Goal: Transaction & Acquisition: Book appointment/travel/reservation

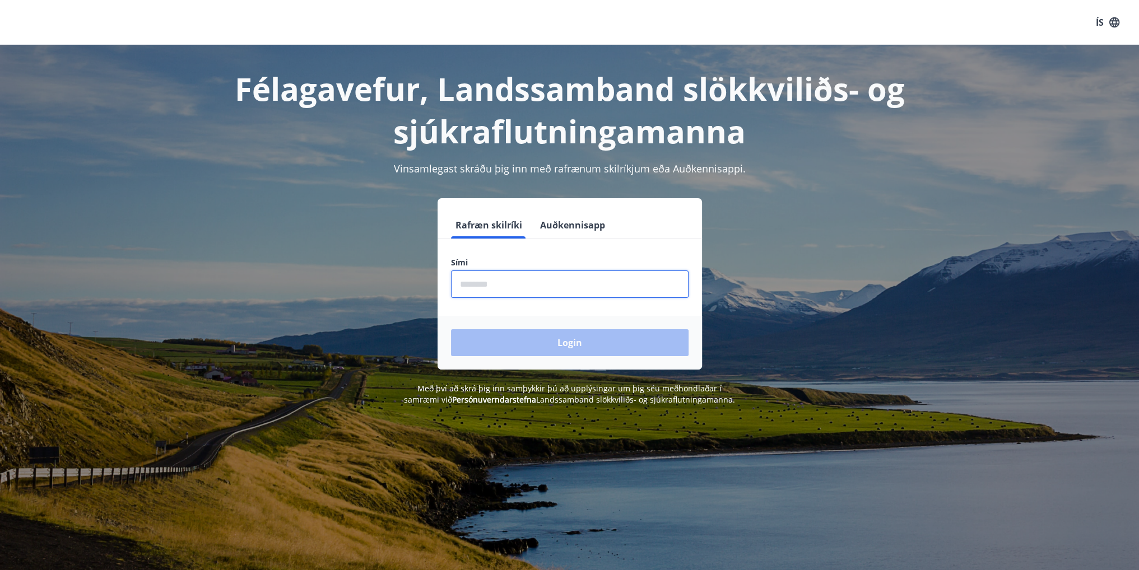
click at [468, 282] on input "phone" at bounding box center [570, 284] width 238 height 27
type input "********"
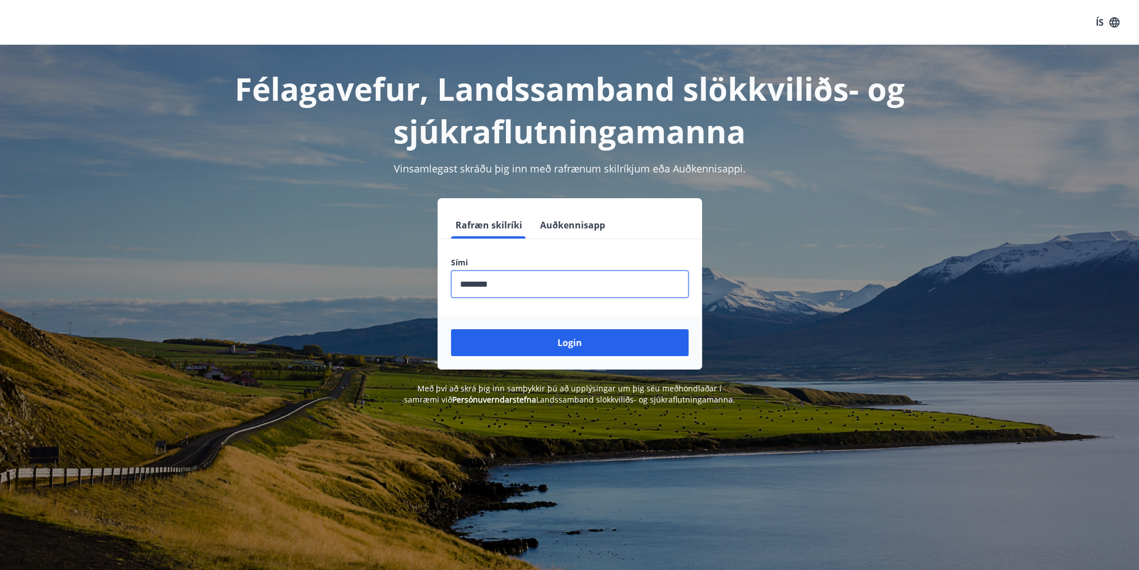
click at [562, 341] on button "Login" at bounding box center [570, 342] width 238 height 27
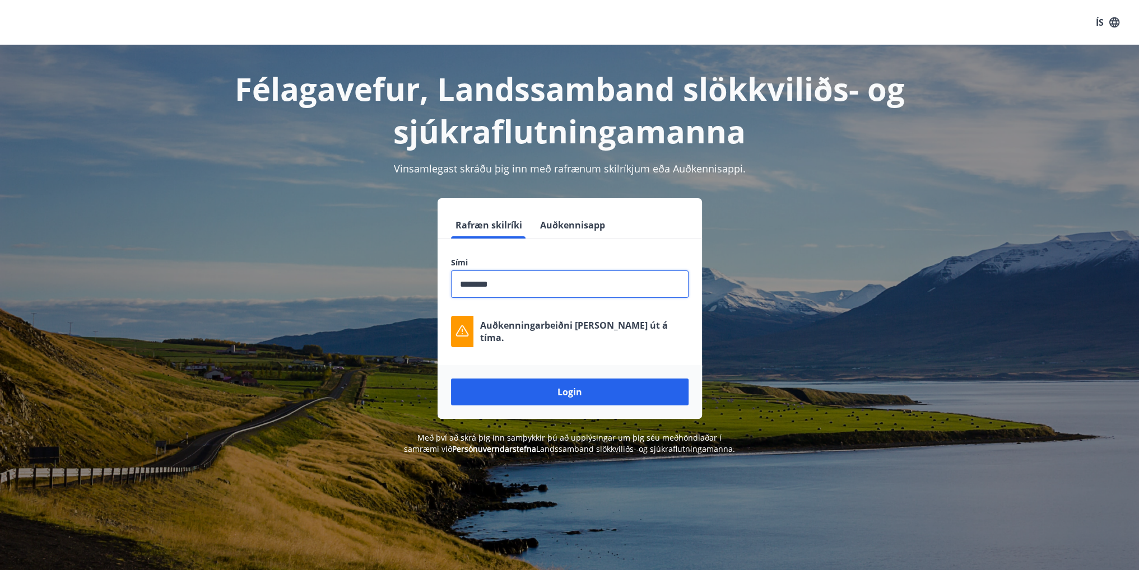
click at [565, 281] on input "phone" at bounding box center [570, 284] width 238 height 27
click at [606, 391] on button "Login" at bounding box center [570, 392] width 238 height 27
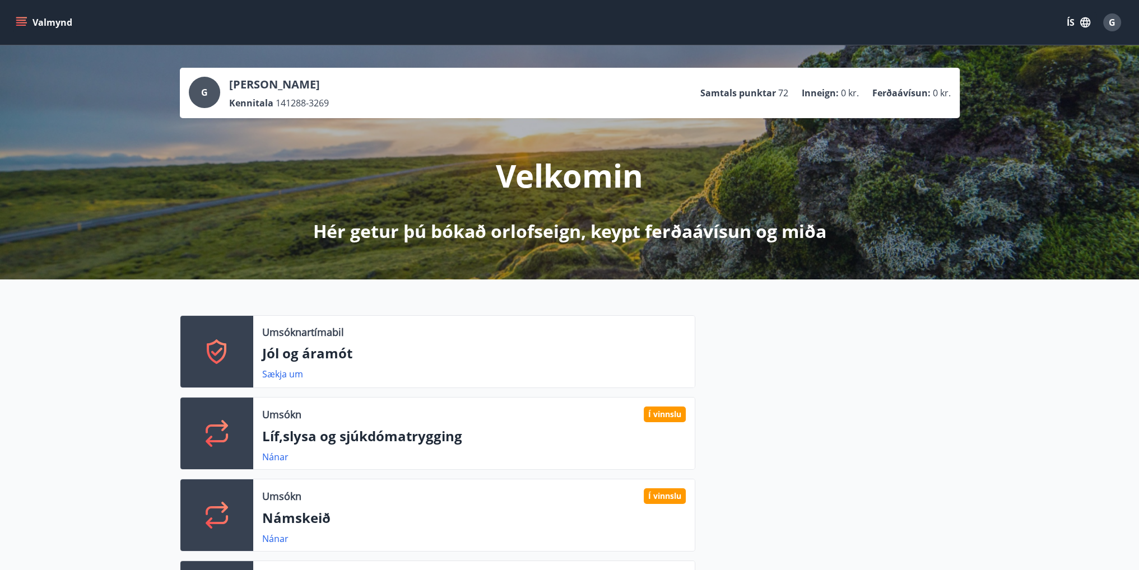
click at [40, 13] on button "Valmynd" at bounding box center [44, 22] width 63 height 20
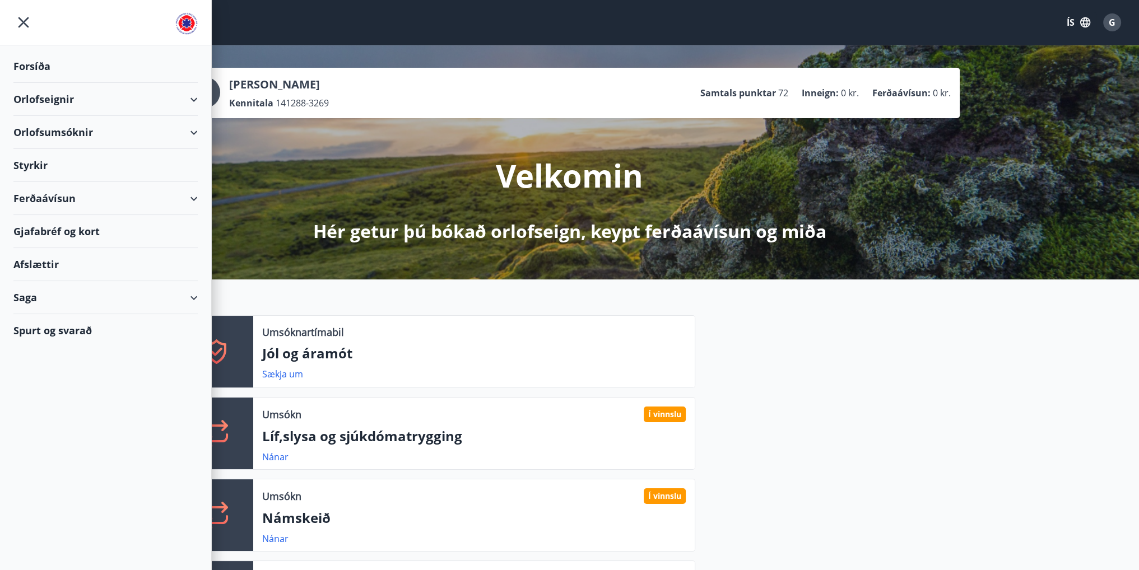
click at [195, 100] on div "Orlofseignir" at bounding box center [105, 99] width 184 height 33
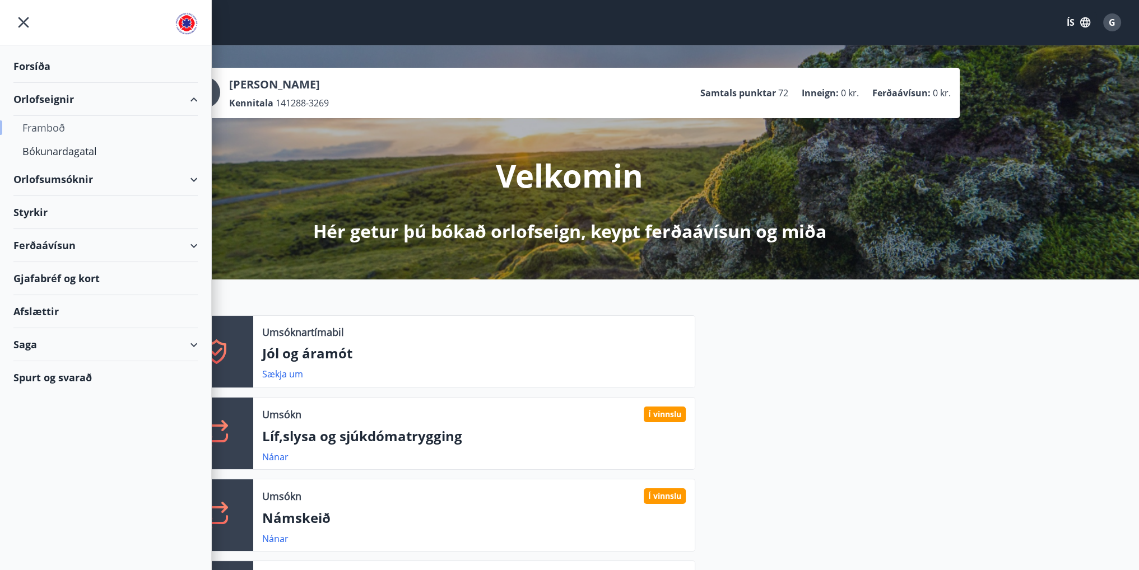
click at [43, 122] on div "Framboð" at bounding box center [105, 128] width 166 height 24
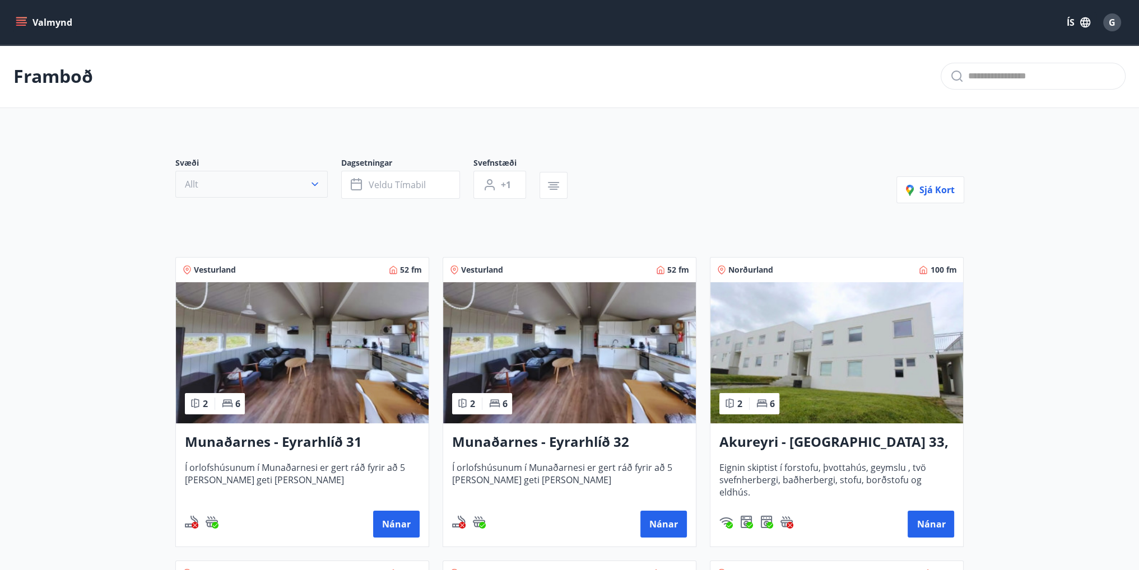
click at [249, 186] on button "Allt" at bounding box center [251, 184] width 152 height 27
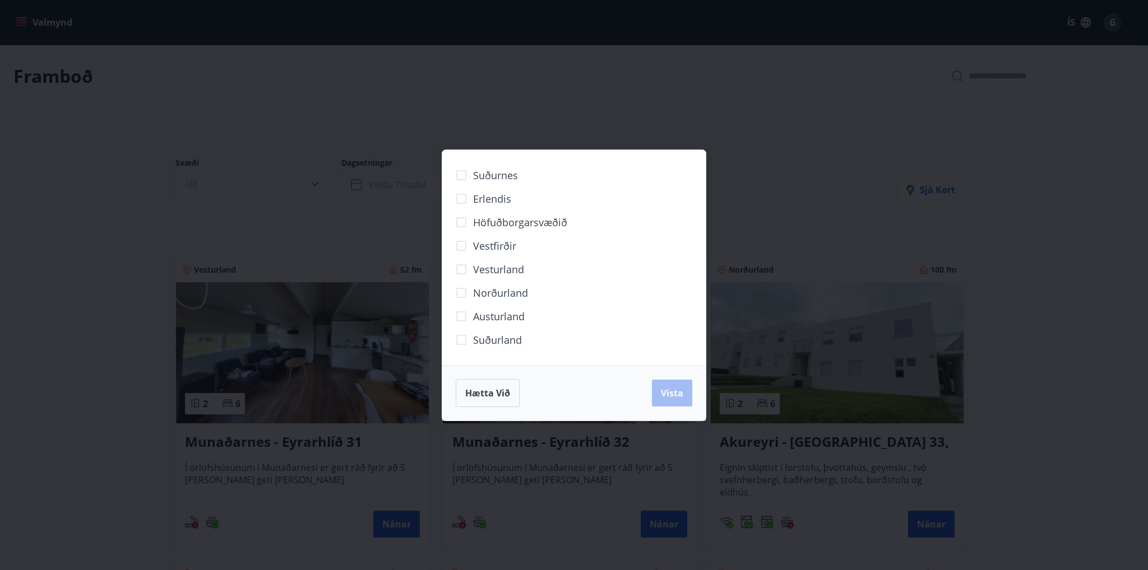
click at [479, 318] on span "Austurland" at bounding box center [499, 316] width 52 height 15
click at [484, 219] on span "Höfuðborgarsvæðið" at bounding box center [520, 222] width 94 height 15
click at [677, 391] on span "Vista" at bounding box center [672, 393] width 22 height 12
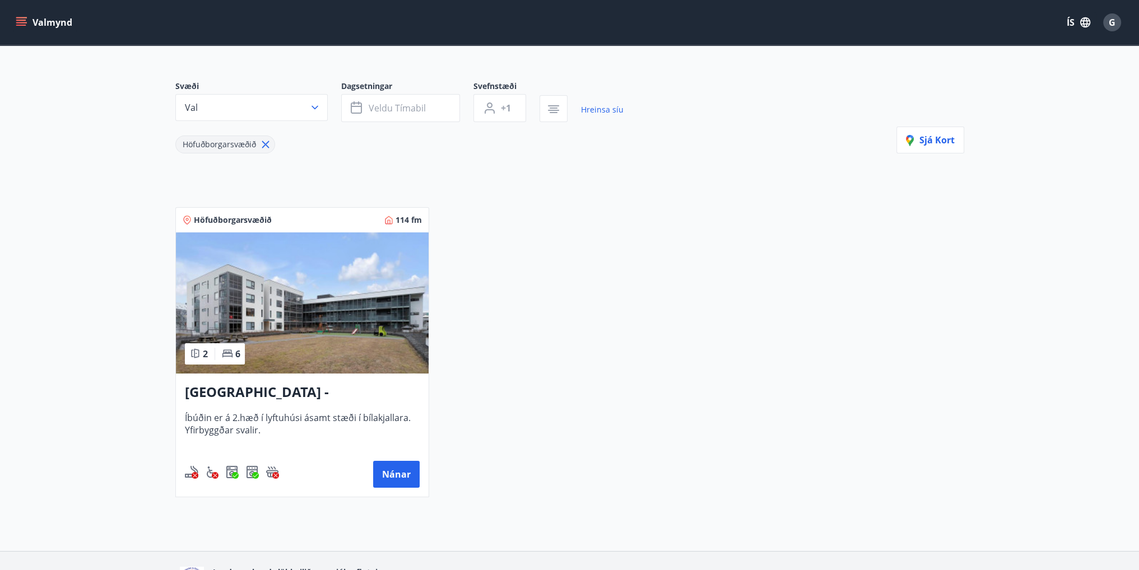
scroll to position [151, 0]
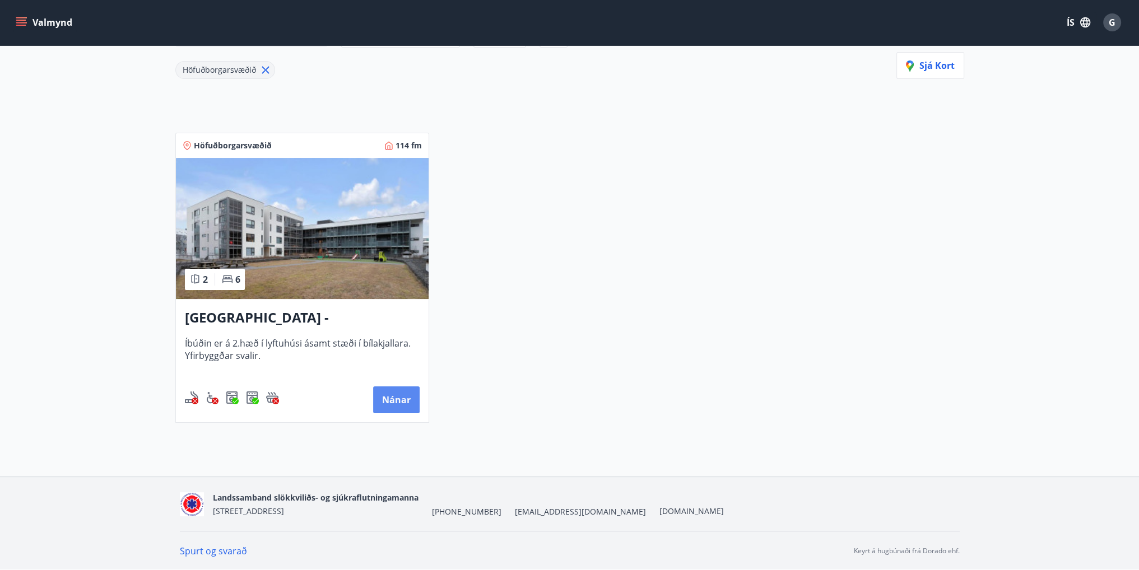
click at [393, 402] on button "Nánar" at bounding box center [396, 400] width 47 height 27
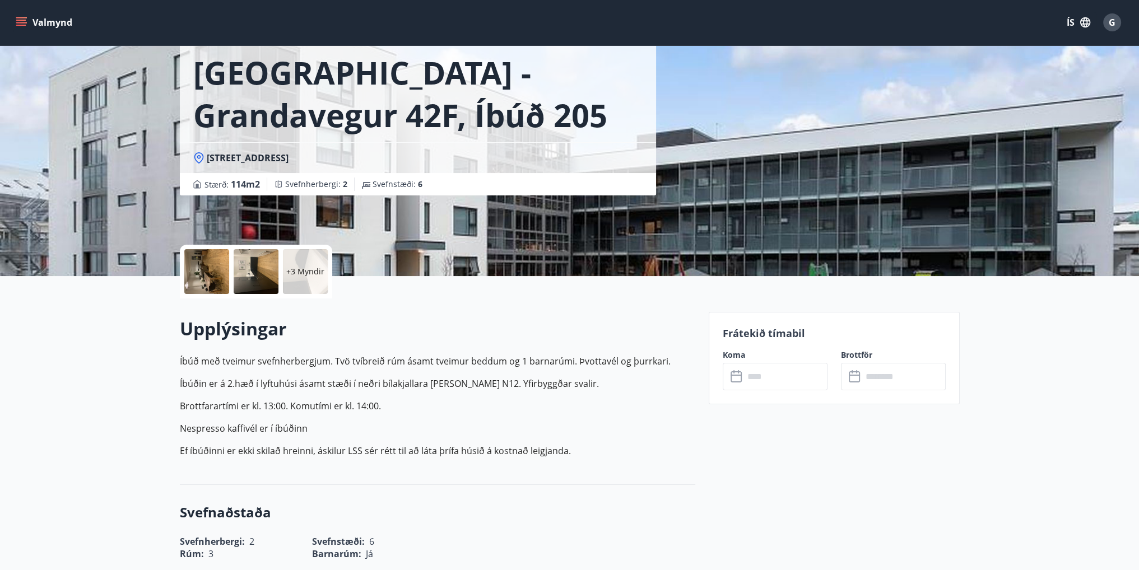
scroll to position [93, 0]
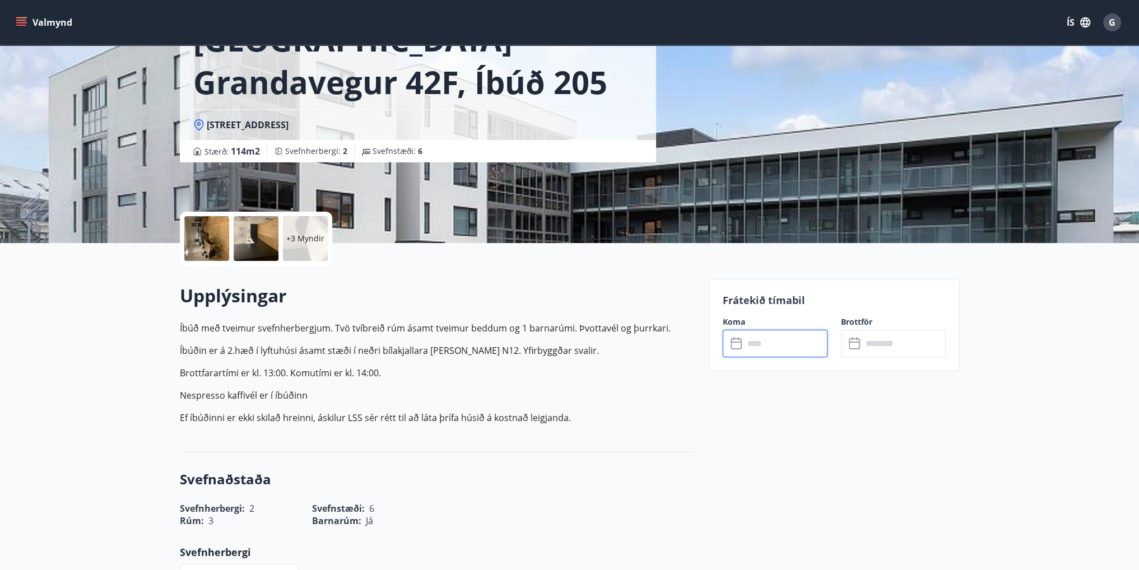
click at [781, 341] on input "text" at bounding box center [785, 343] width 83 height 27
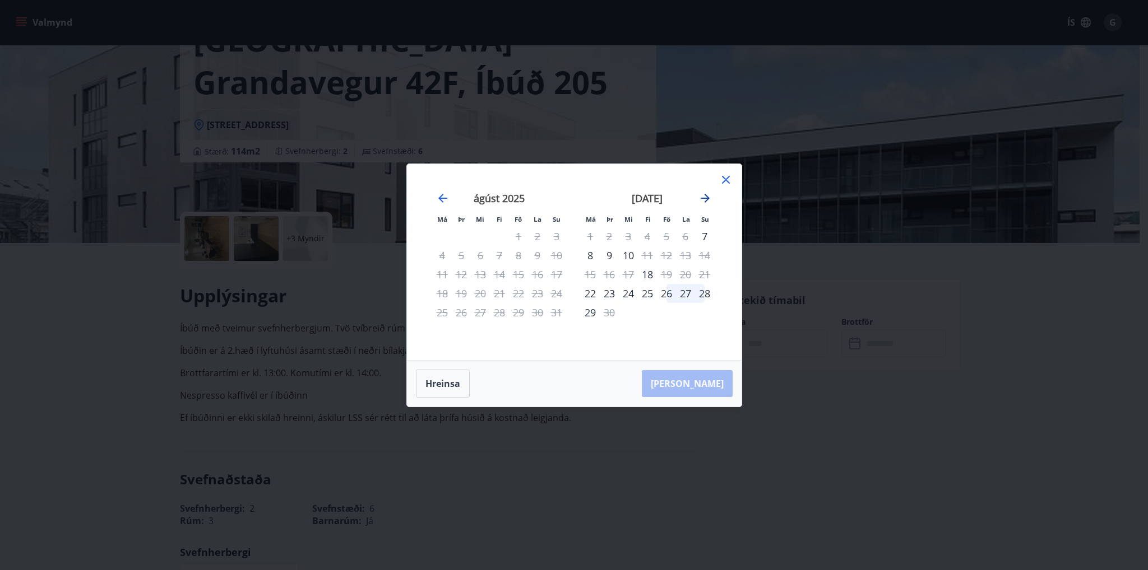
click at [703, 200] on icon "Move forward to switch to the next month." at bounding box center [704, 198] width 13 height 13
click at [704, 199] on icon "Move forward to switch to the next month." at bounding box center [704, 198] width 13 height 13
click at [705, 198] on icon "Move forward to switch to the next month." at bounding box center [704, 198] width 13 height 13
click at [666, 252] on div "12" at bounding box center [666, 255] width 19 height 19
click at [706, 254] on div "14" at bounding box center [704, 255] width 19 height 19
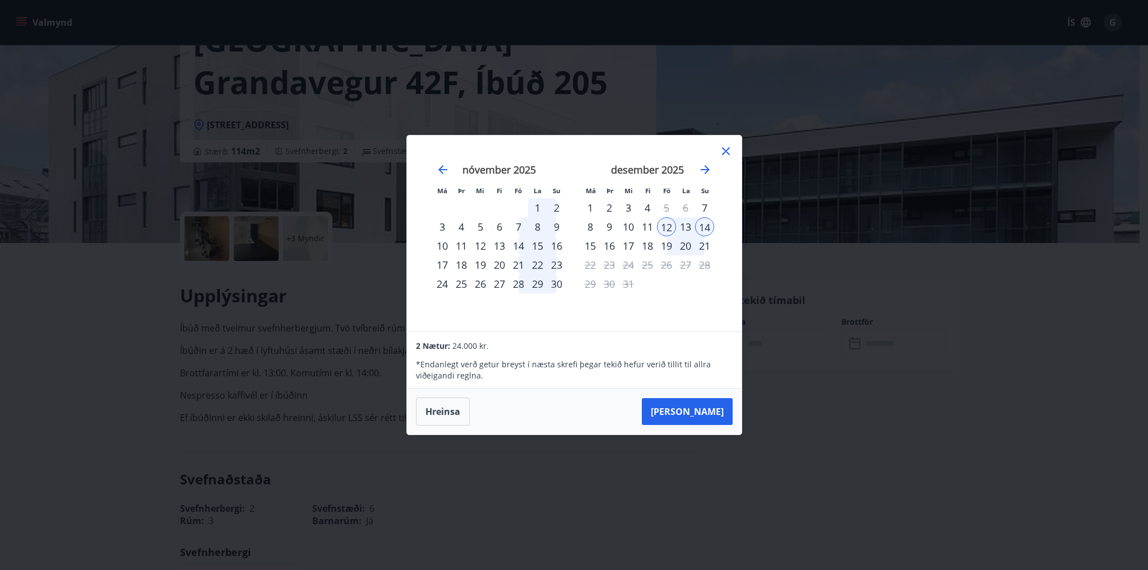
click at [593, 246] on div "15" at bounding box center [590, 245] width 19 height 19
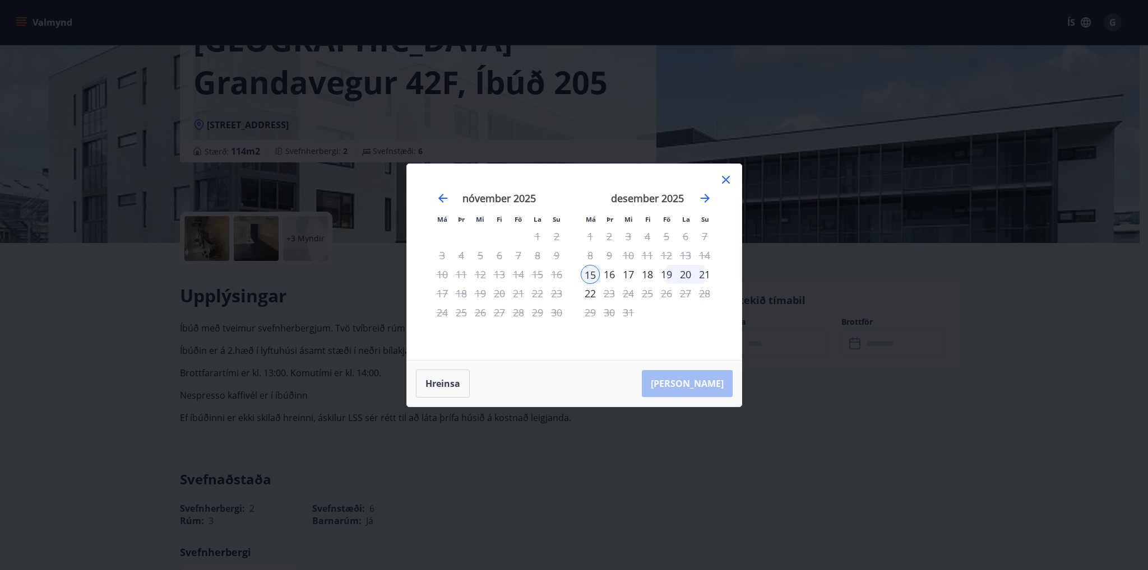
click at [723, 175] on icon at bounding box center [725, 179] width 13 height 13
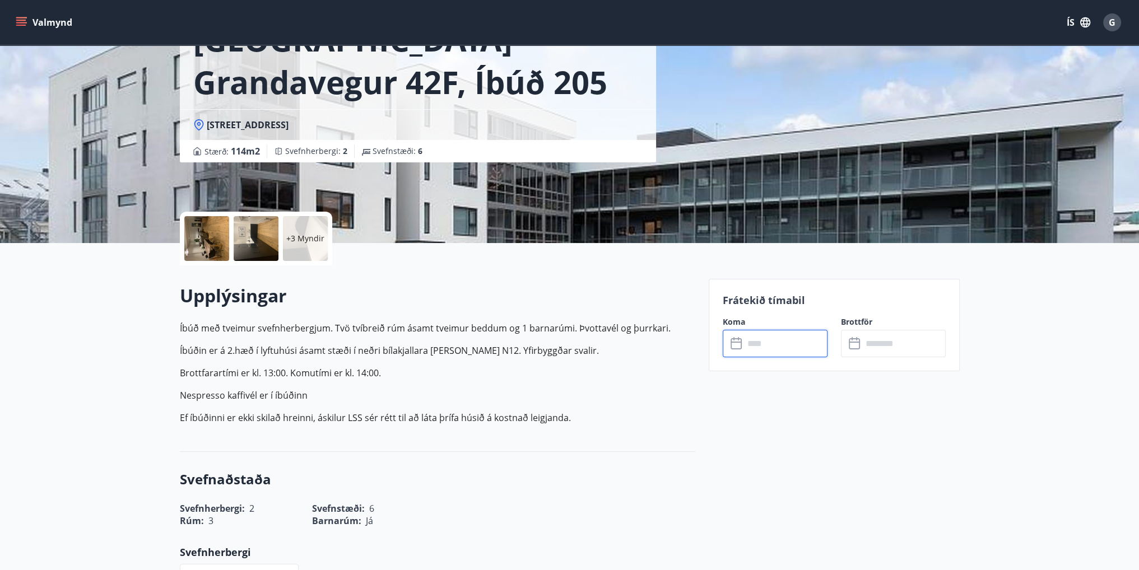
click at [777, 349] on input "text" at bounding box center [785, 343] width 83 height 27
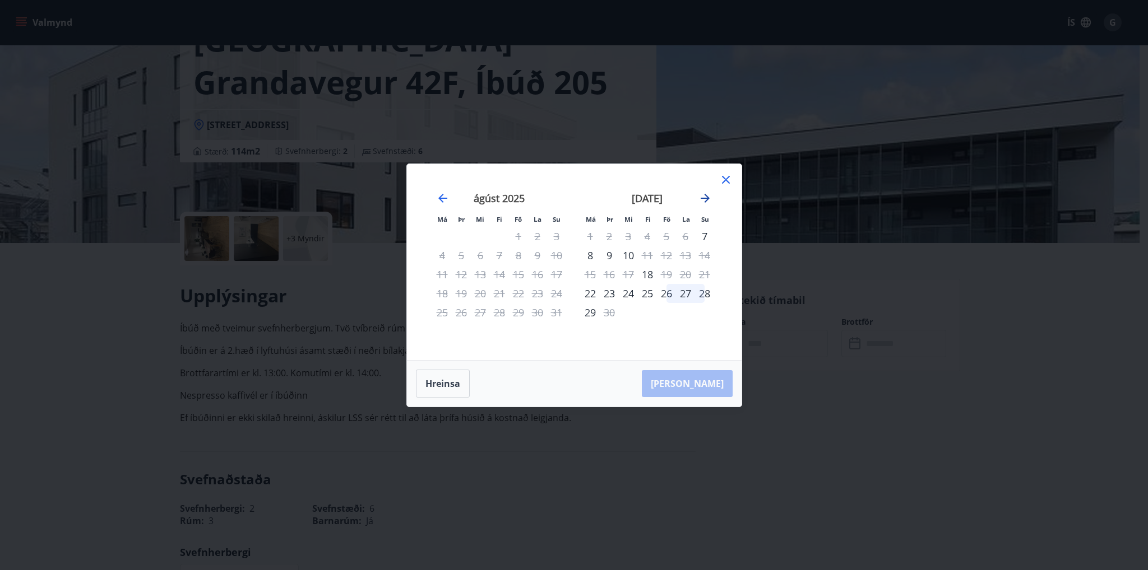
click at [706, 202] on icon "Move forward to switch to the next month." at bounding box center [704, 198] width 13 height 13
click at [663, 254] on div "12" at bounding box center [666, 255] width 19 height 19
click at [596, 268] on div "15" at bounding box center [590, 274] width 19 height 19
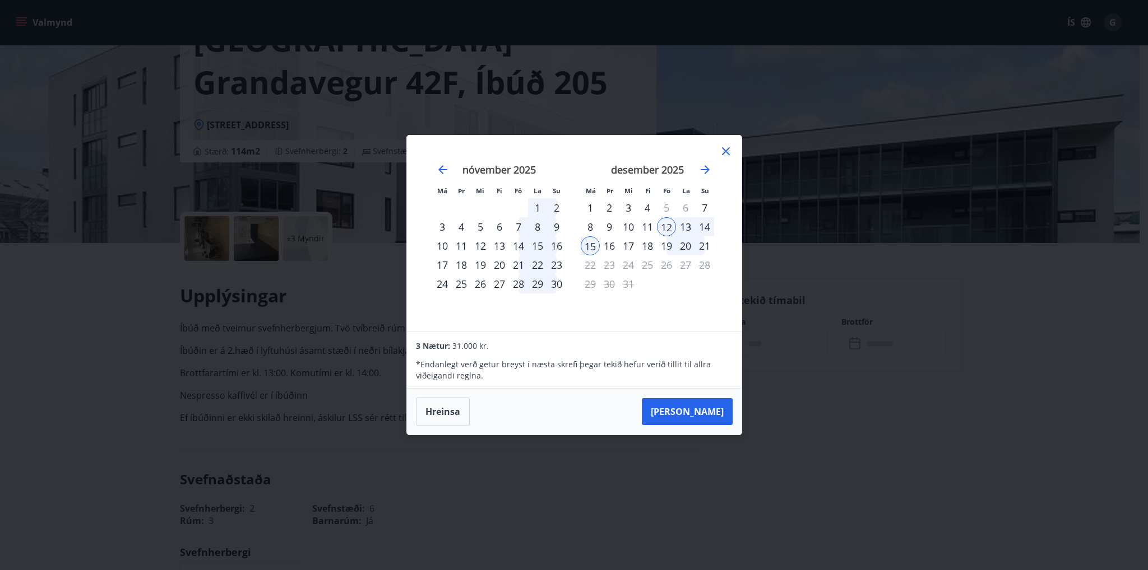
click at [734, 149] on div "Má Þr Mi Fi Fö La Su Má Þr Mi Fi Fö La Su október 2025 1 2 3 4 5 6 7 8 9 10 11 …" at bounding box center [574, 234] width 335 height 196
drag, startPoint x: 727, startPoint y: 150, endPoint x: 403, endPoint y: 343, distance: 378.0
click at [727, 149] on icon at bounding box center [725, 151] width 13 height 13
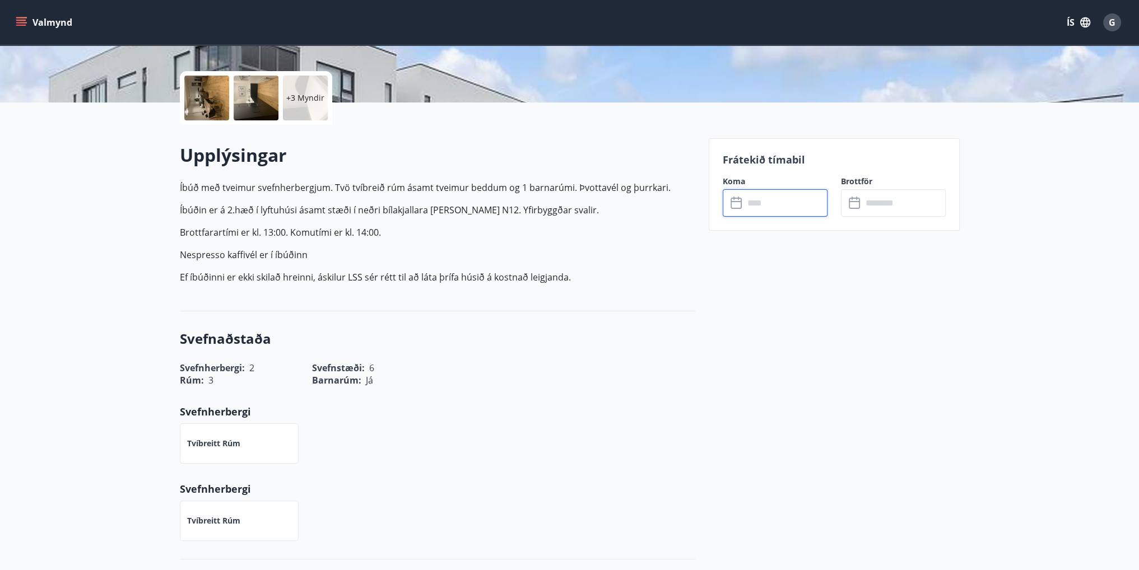
scroll to position [0, 0]
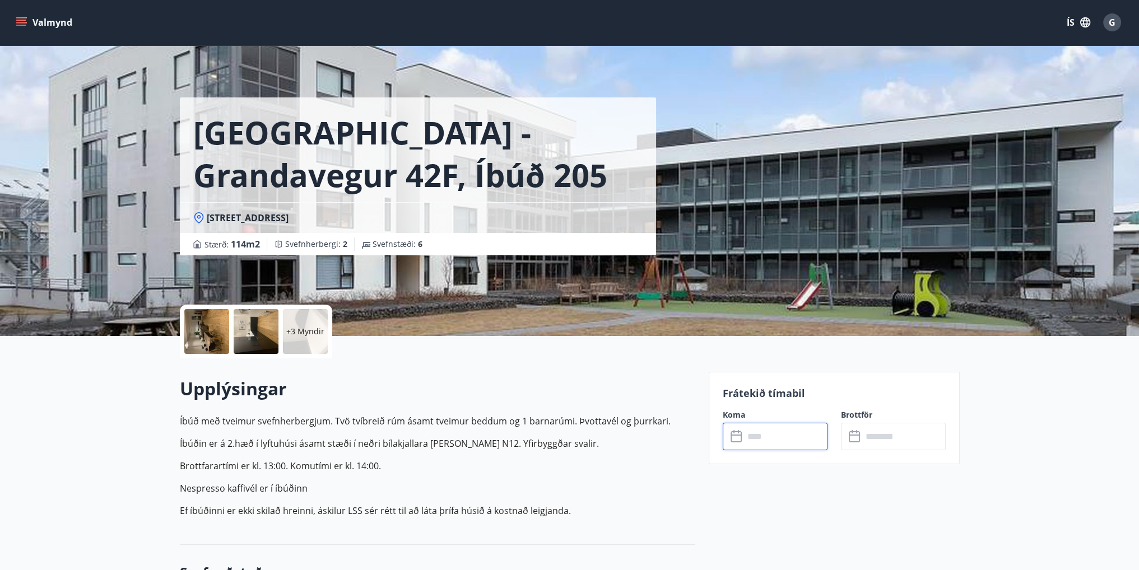
click at [748, 442] on input "text" at bounding box center [785, 436] width 83 height 27
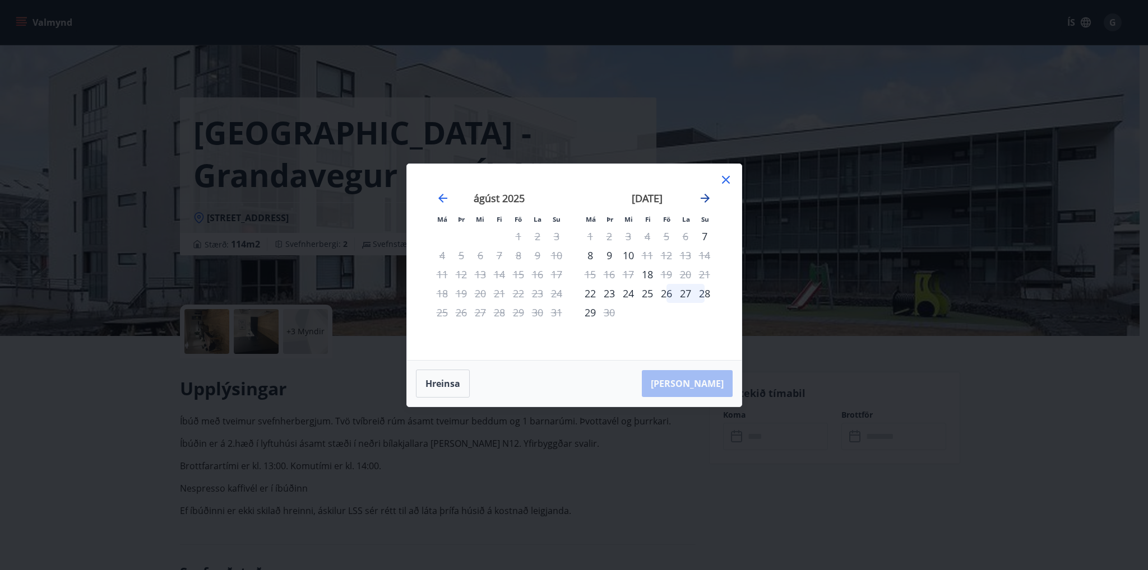
click at [709, 198] on icon "Move forward to switch to the next month." at bounding box center [704, 198] width 13 height 13
click at [709, 196] on icon "Move forward to switch to the next month." at bounding box center [704, 198] width 13 height 13
click at [704, 194] on icon "Move forward to switch to the next month." at bounding box center [704, 198] width 9 height 9
click at [707, 196] on icon "Move forward to switch to the next month." at bounding box center [704, 198] width 13 height 13
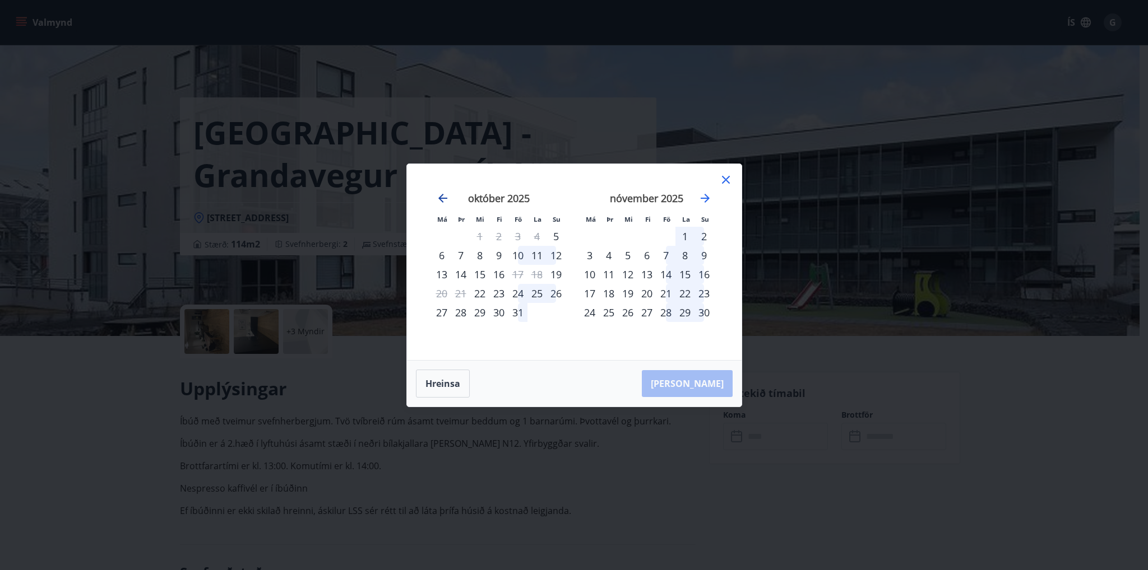
click at [445, 198] on icon "Move backward to switch to the previous month." at bounding box center [442, 198] width 9 height 9
click at [706, 196] on icon "Move forward to switch to the next month." at bounding box center [704, 198] width 9 height 9
click at [706, 195] on icon "Move forward to switch to the next month." at bounding box center [704, 198] width 13 height 13
click at [731, 182] on icon at bounding box center [725, 179] width 13 height 13
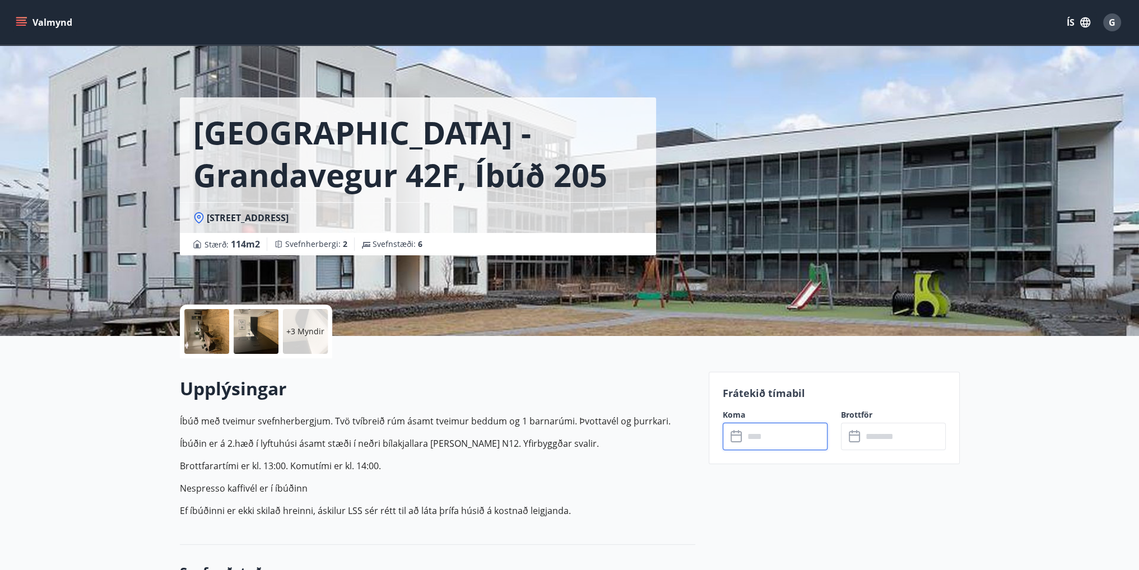
click at [34, 18] on button "Valmynd" at bounding box center [44, 22] width 63 height 20
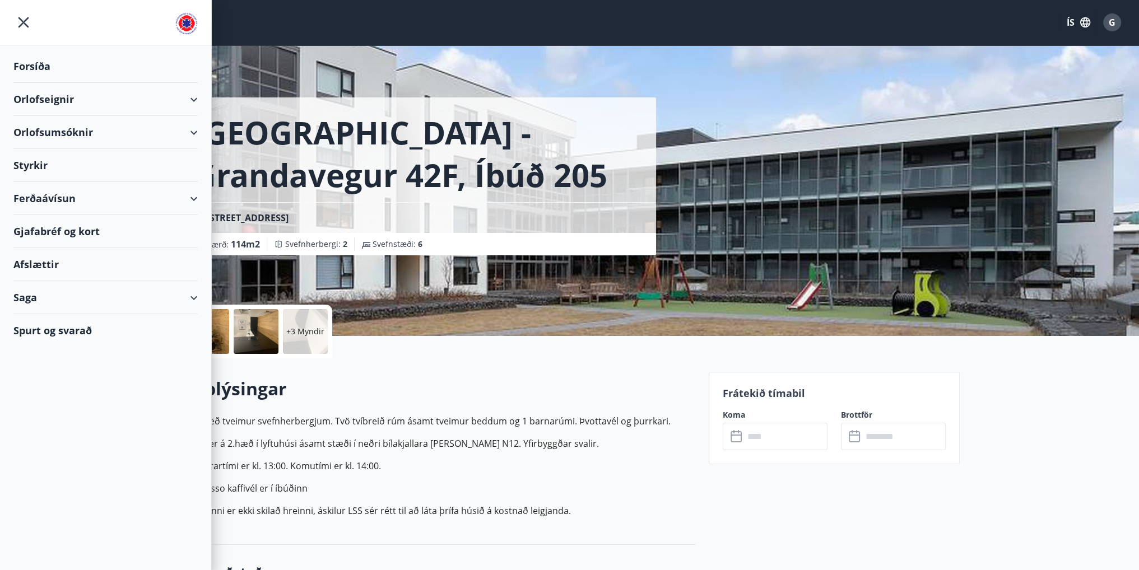
click at [192, 97] on div "Orlofseignir" at bounding box center [105, 99] width 184 height 33
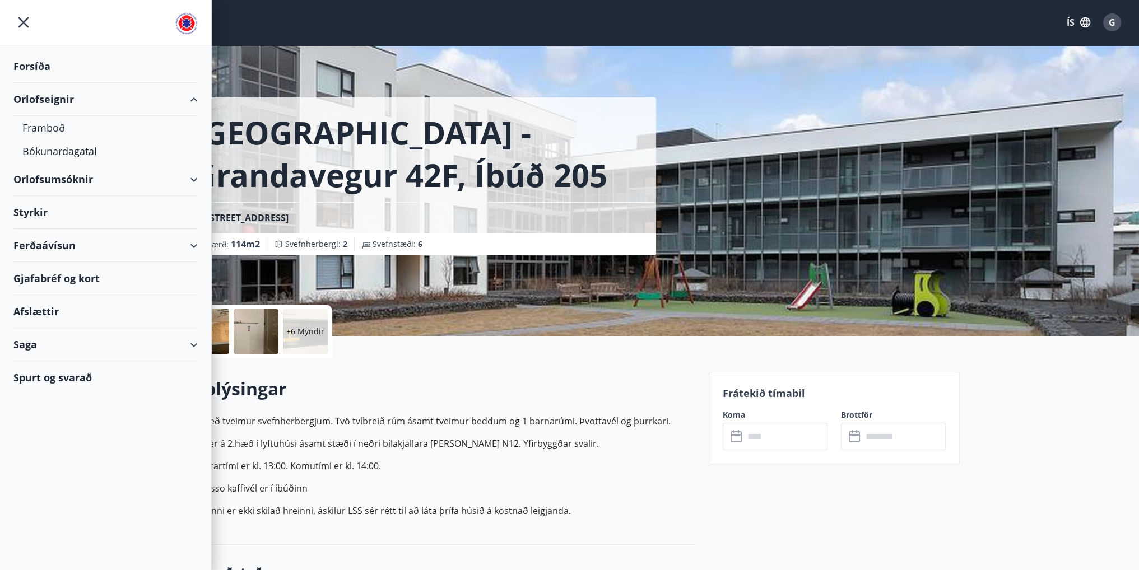
click at [195, 169] on div "Orlofsumsóknir" at bounding box center [105, 179] width 184 height 33
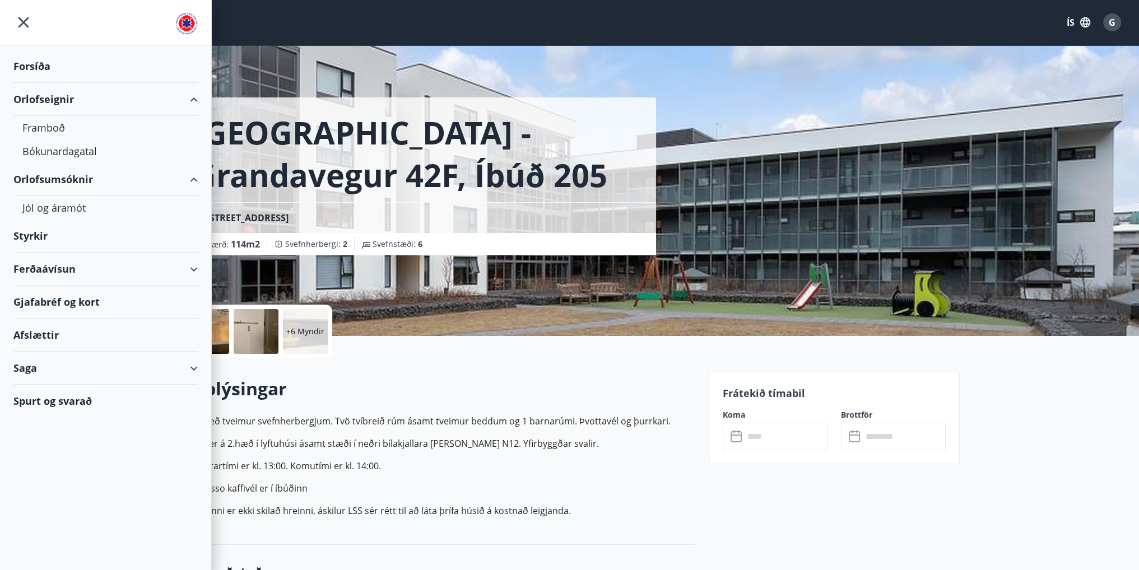
click at [402, 456] on p "Íbúð með tveimur svefnherbergjum. Tvö tvíbreið rúm ásamt tveimur beddum og 1 ba…" at bounding box center [438, 466] width 516 height 103
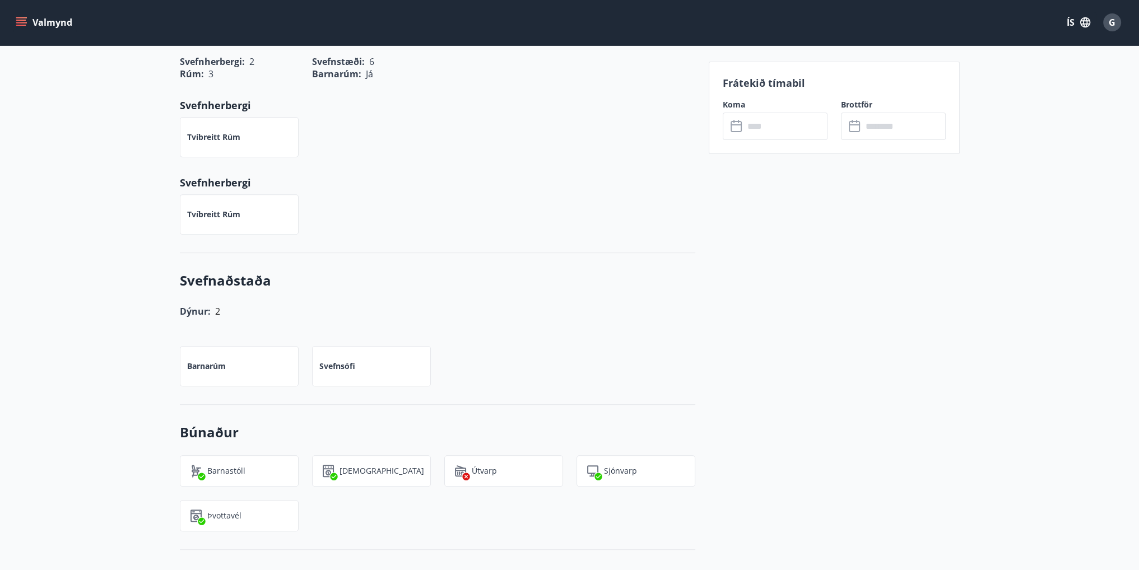
scroll to position [514, 0]
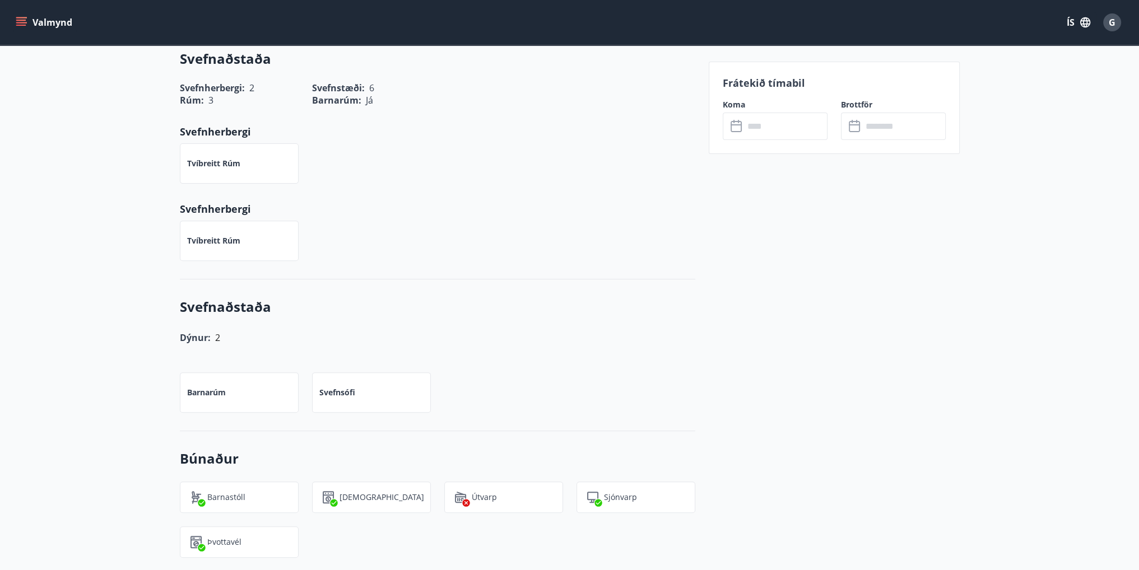
click at [772, 125] on input "text" at bounding box center [785, 126] width 83 height 27
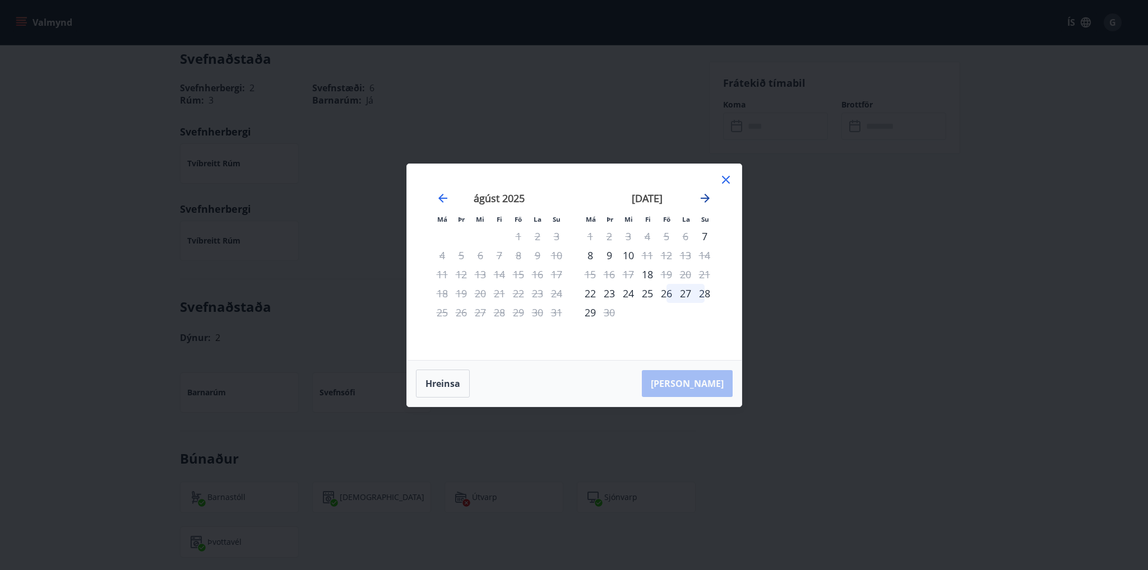
click at [700, 196] on icon "Move forward to switch to the next month." at bounding box center [704, 198] width 13 height 13
click at [700, 194] on icon "Move forward to switch to the next month." at bounding box center [704, 198] width 13 height 13
click at [706, 192] on icon "Move forward to switch to the next month." at bounding box center [704, 198] width 13 height 13
click at [666, 253] on div "12" at bounding box center [666, 255] width 19 height 19
click at [721, 173] on icon at bounding box center [725, 179] width 13 height 13
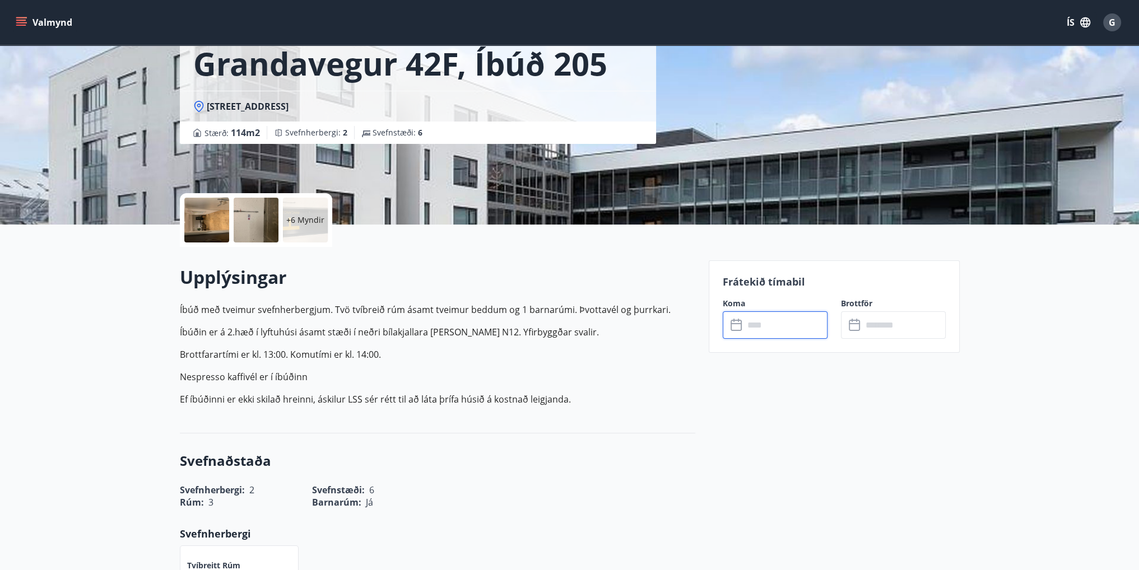
scroll to position [0, 0]
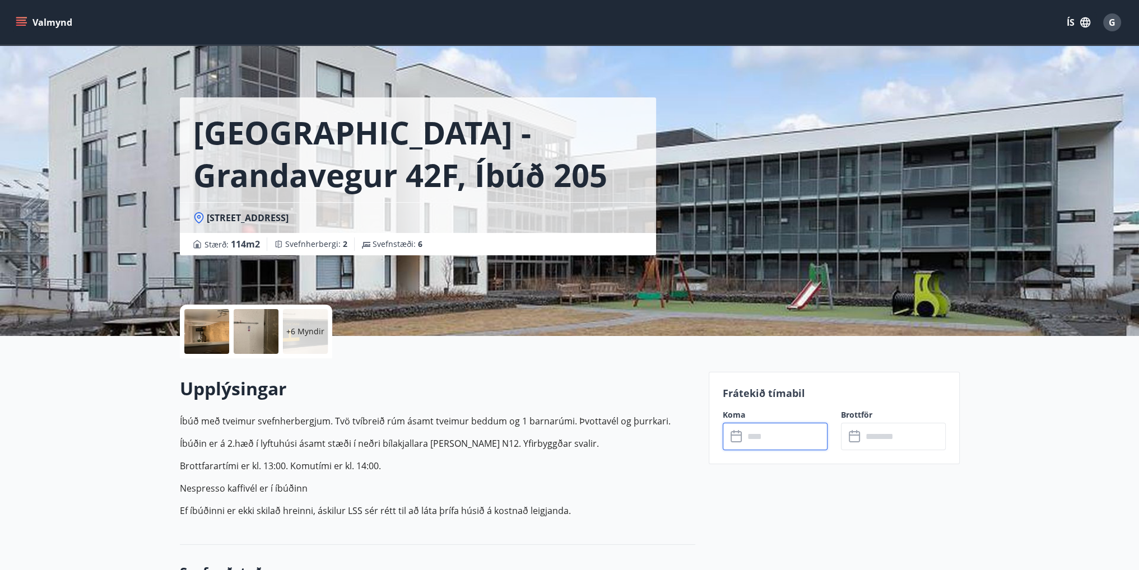
click at [26, 17] on icon "menu" at bounding box center [21, 22] width 11 height 11
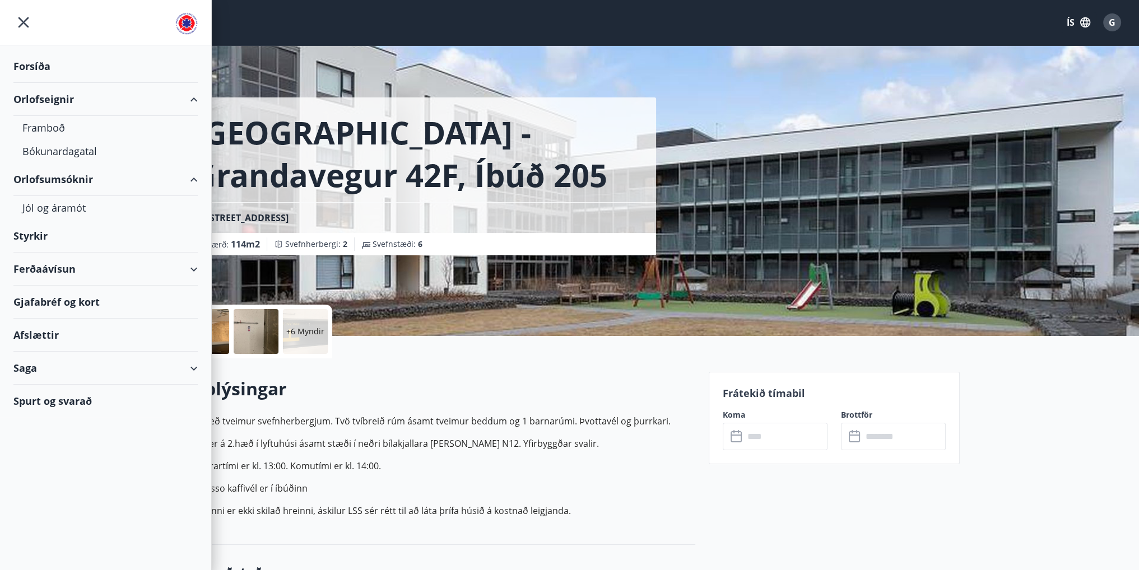
click at [44, 62] on div "Forsíða" at bounding box center [105, 66] width 184 height 33
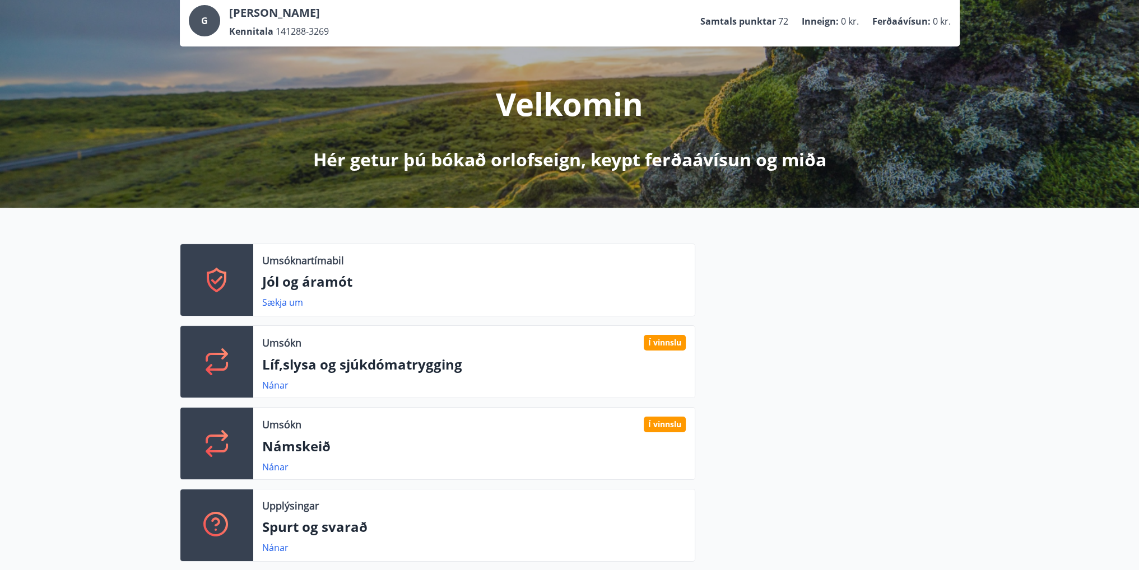
scroll to position [187, 0]
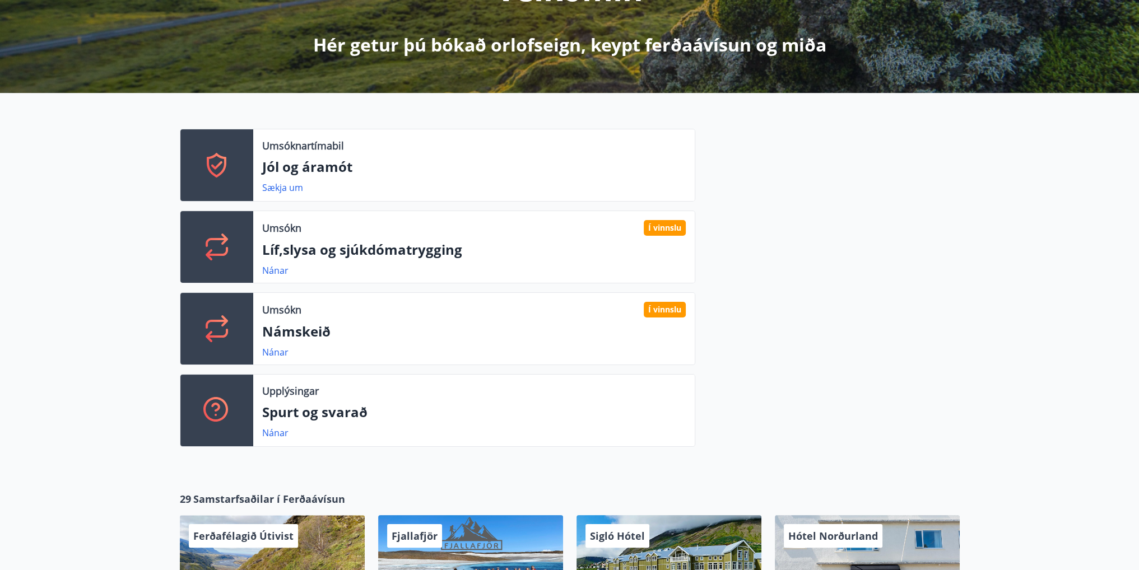
click at [289, 423] on div "Upplýsingar Spurt og svarað Nánar" at bounding box center [474, 411] width 442 height 72
click at [277, 431] on link "Nánar" at bounding box center [275, 433] width 26 height 12
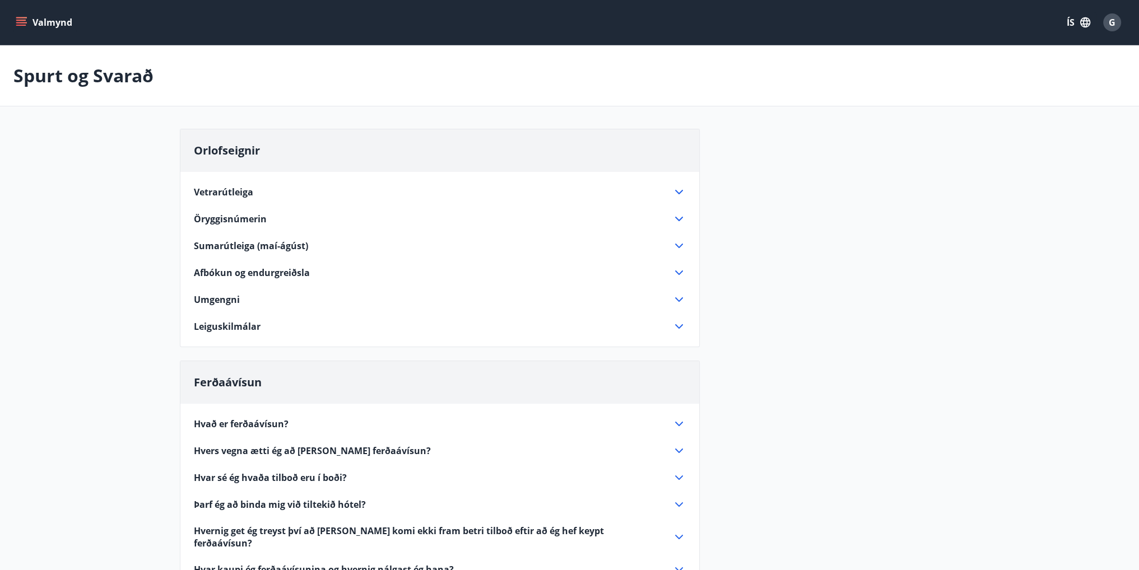
click at [674, 191] on icon at bounding box center [678, 191] width 13 height 13
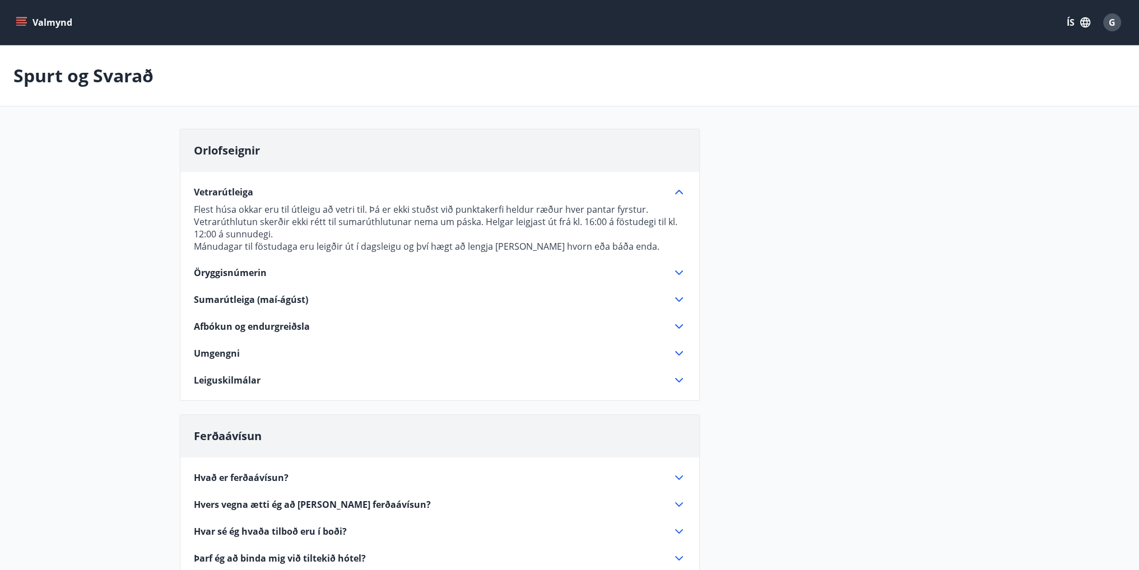
click at [680, 189] on icon at bounding box center [678, 191] width 13 height 13
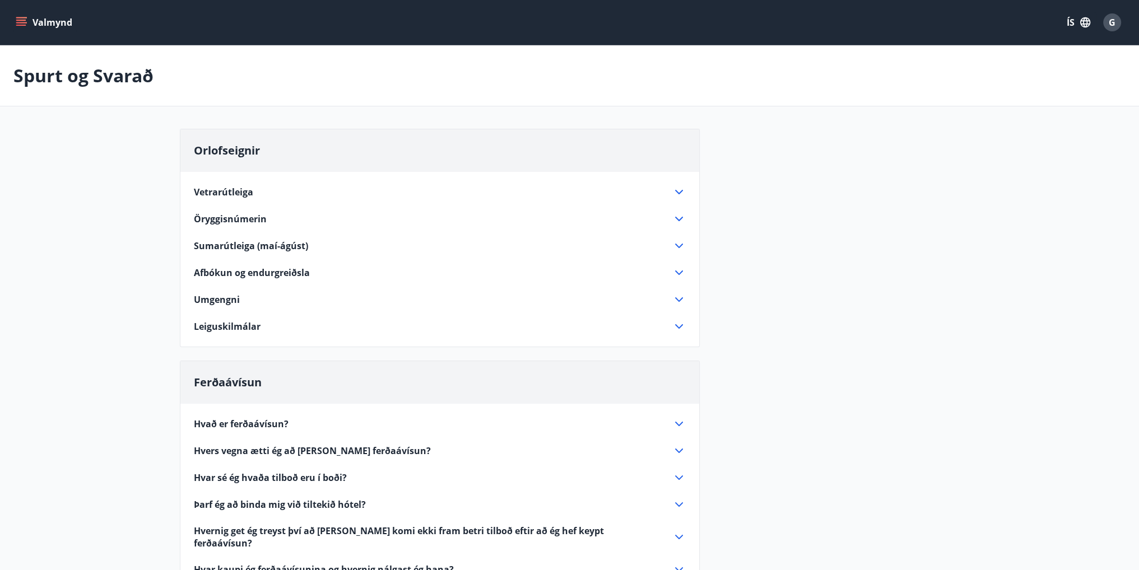
click at [675, 273] on icon at bounding box center [678, 272] width 13 height 13
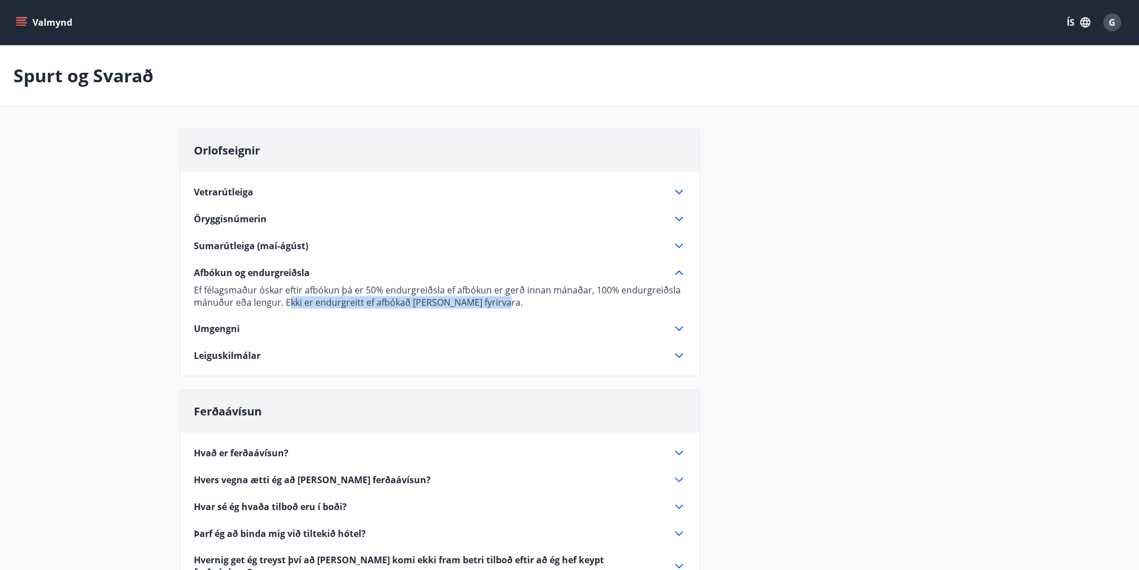
drag, startPoint x: 505, startPoint y: 303, endPoint x: 288, endPoint y: 300, distance: 217.4
click at [288, 300] on p "Ef félagsmaður óskar eftir afbókun þá er 50% endurgreiðsla ef afbókun er gerð i…" at bounding box center [440, 296] width 492 height 25
click at [425, 340] on div "Vetrarútleiga Flest húsa okkar eru til útleigu að vetri til. Þá er ekki stuðst …" at bounding box center [439, 267] width 519 height 191
click at [677, 355] on icon at bounding box center [679, 356] width 8 height 4
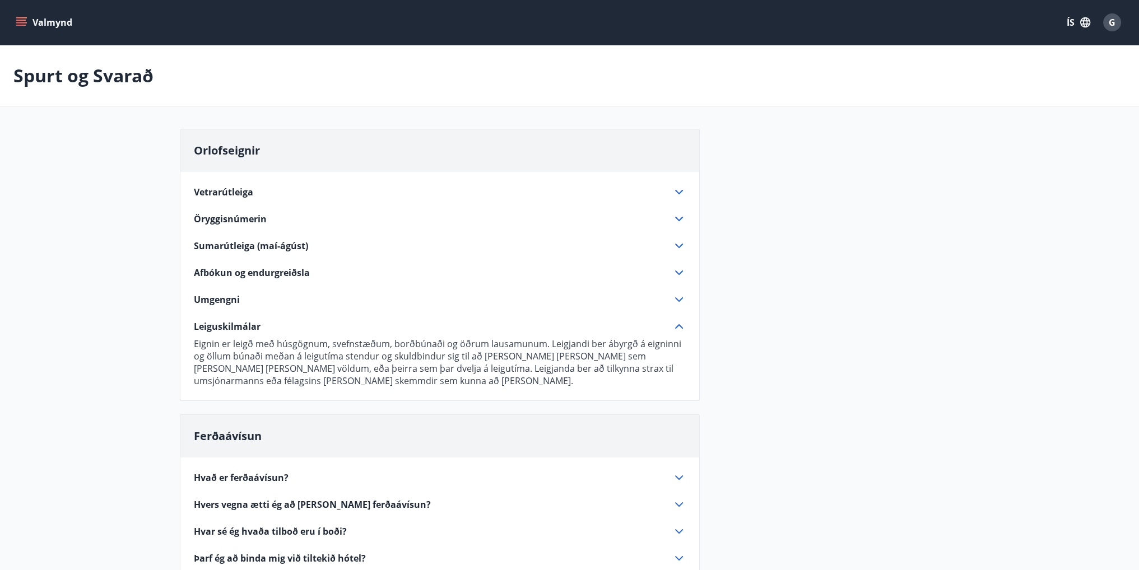
click at [676, 271] on icon at bounding box center [679, 273] width 8 height 4
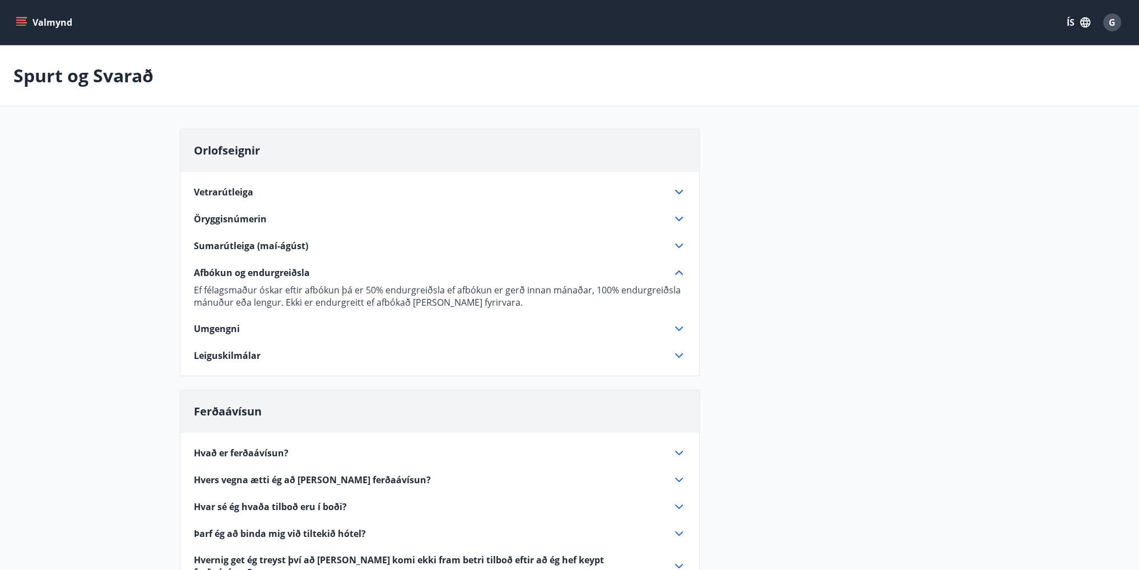
click at [17, 17] on icon "menu" at bounding box center [21, 22] width 11 height 11
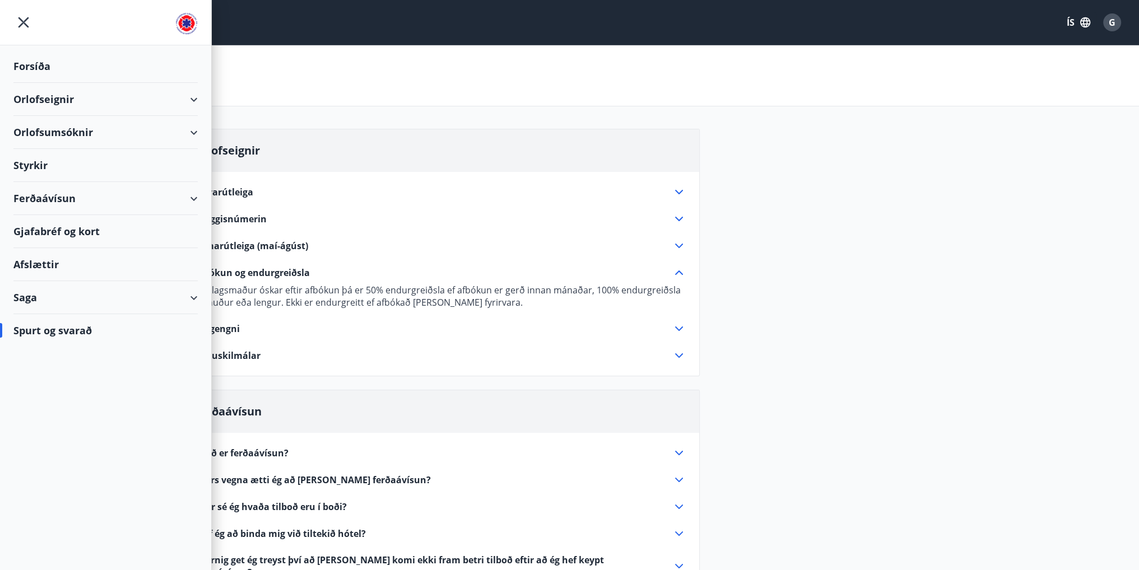
click at [161, 102] on div "Orlofseignir" at bounding box center [105, 99] width 184 height 33
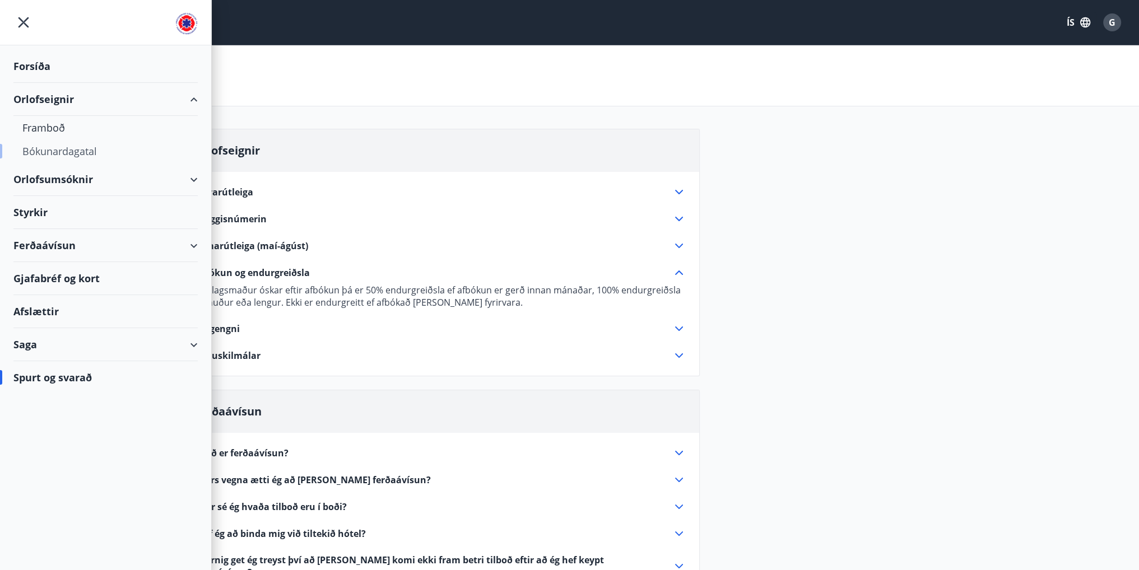
click at [57, 147] on div "Bókunardagatal" at bounding box center [105, 152] width 166 height 24
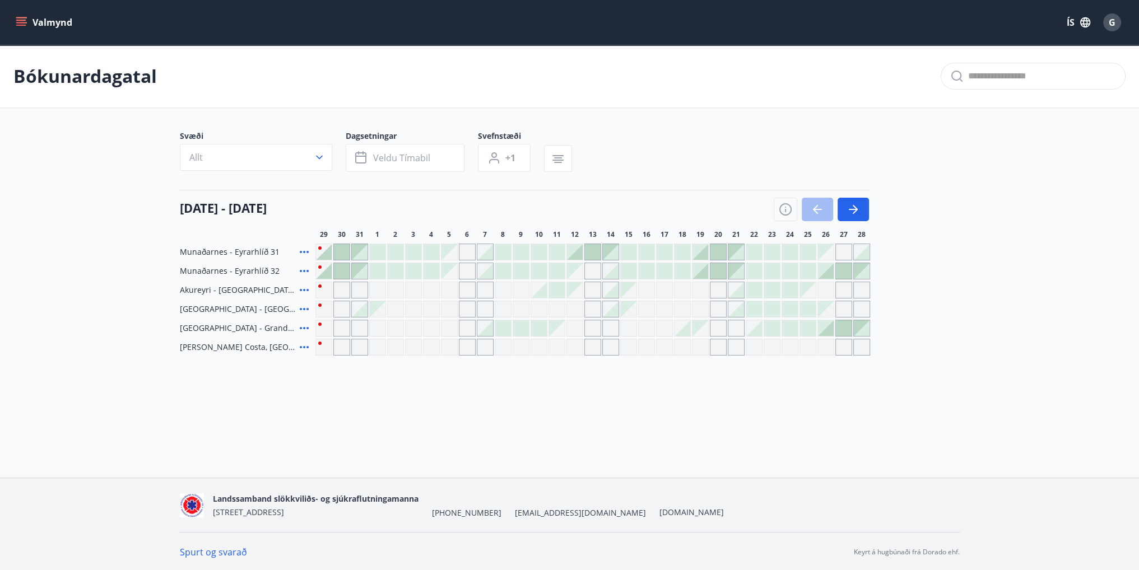
click at [224, 155] on button "Allt" at bounding box center [256, 157] width 152 height 27
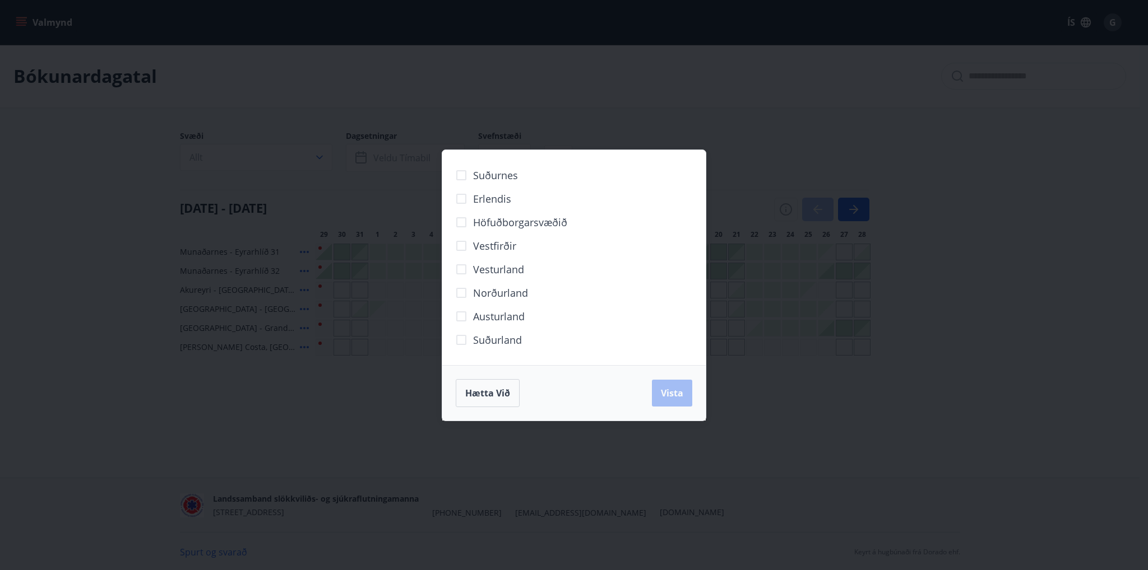
click at [256, 155] on div "Suðurnes Erlendis Höfuðborgarsvæðið Vestfirðir Vesturland Norðurland Austurland…" at bounding box center [574, 285] width 1148 height 570
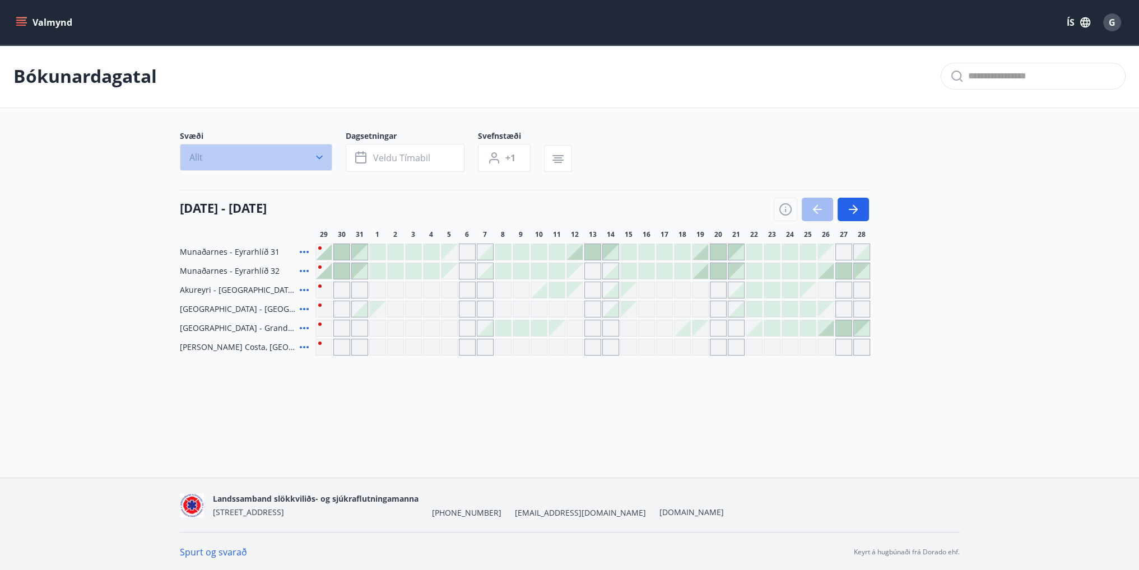
click at [271, 148] on button "Allt" at bounding box center [256, 157] width 152 height 27
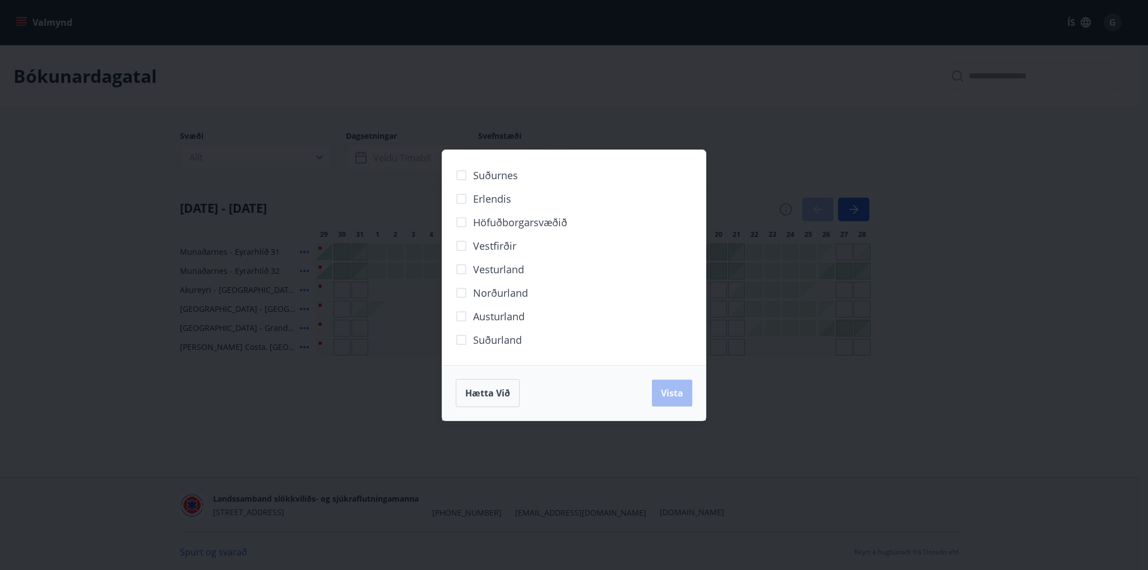
click at [492, 221] on span "Höfuðborgarsvæðið" at bounding box center [520, 222] width 94 height 15
click at [675, 391] on span "Vista" at bounding box center [672, 393] width 22 height 12
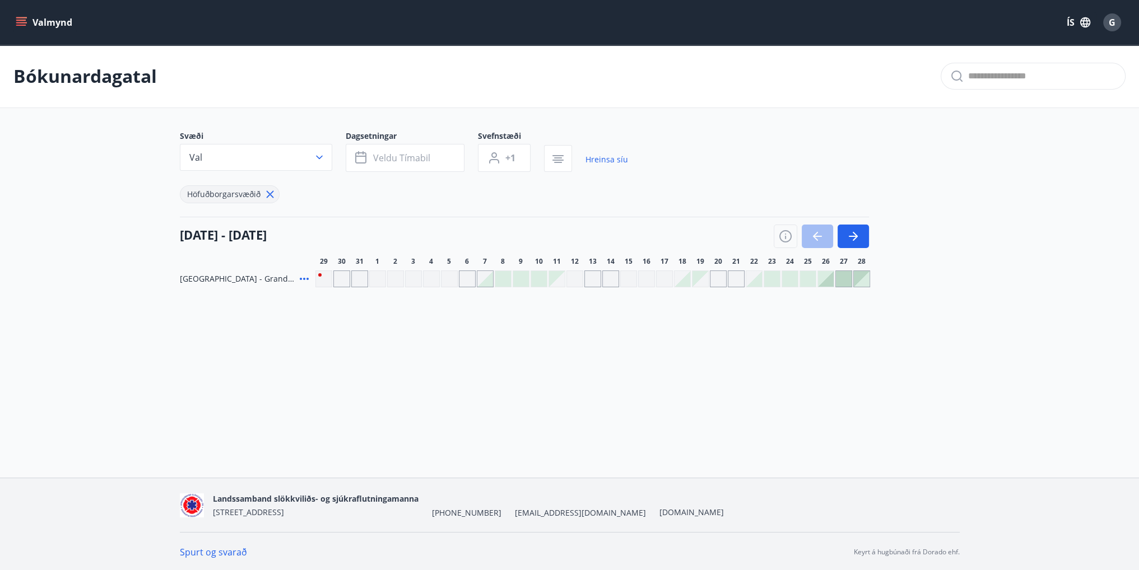
click at [246, 277] on span "Reykjavík - Grandavegur 42F, íbúð 205" at bounding box center [237, 278] width 115 height 11
click at [872, 235] on div "29 ágúst - 28 september 29 30 31 1 2 3 4 5 6 7 8 9 10 11 12 13 14 15 16 17 18 1…" at bounding box center [570, 241] width 780 height 49
click at [854, 234] on icon "button" at bounding box center [853, 236] width 13 height 13
click at [854, 234] on icon "button" at bounding box center [855, 236] width 5 height 9
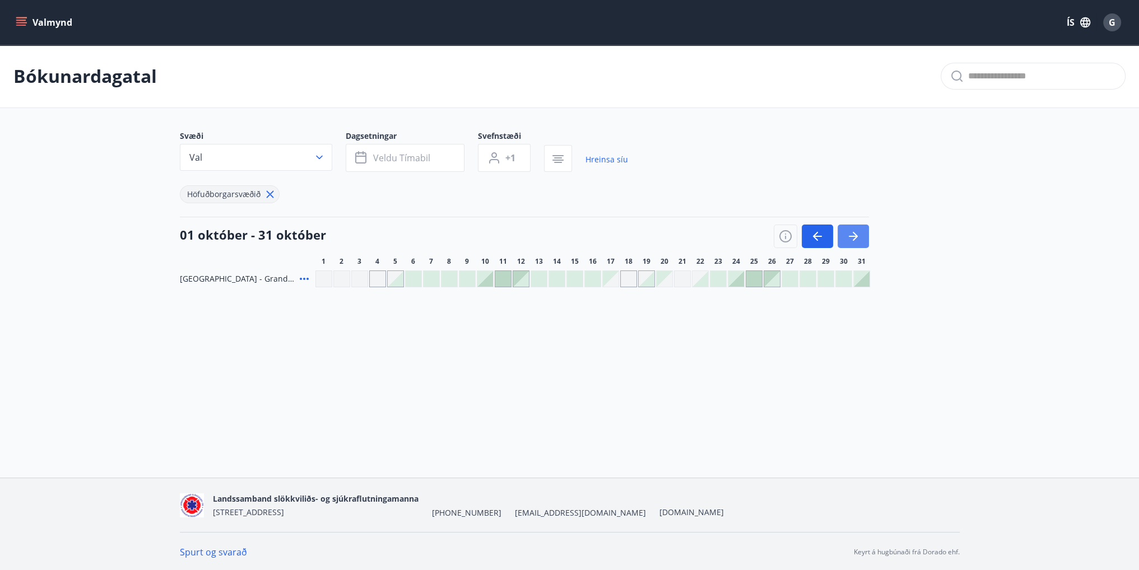
click at [854, 234] on icon "button" at bounding box center [855, 236] width 5 height 9
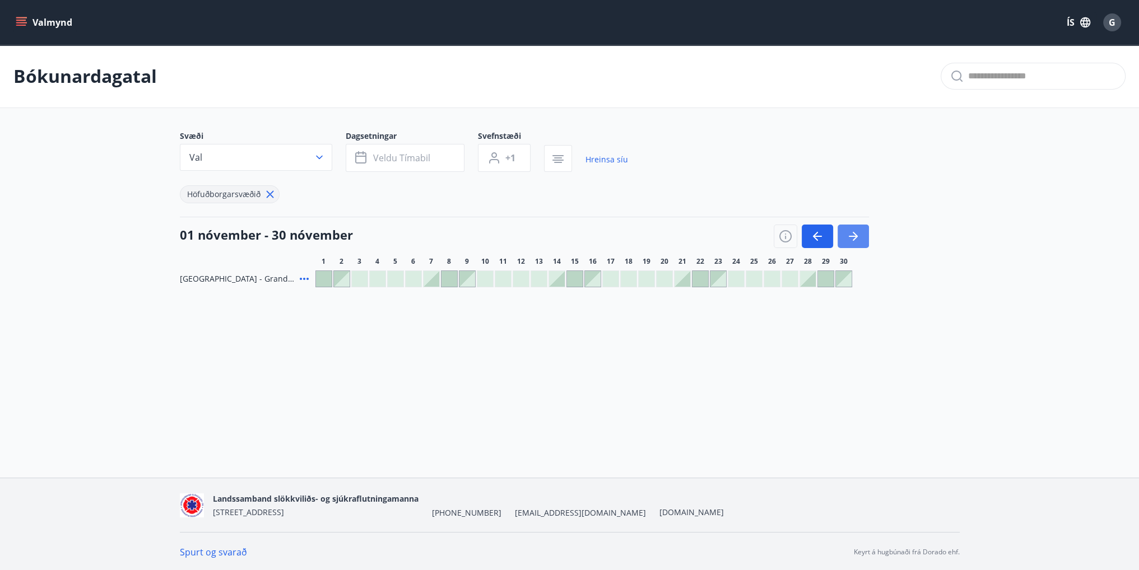
click at [854, 234] on icon "button" at bounding box center [855, 236] width 5 height 9
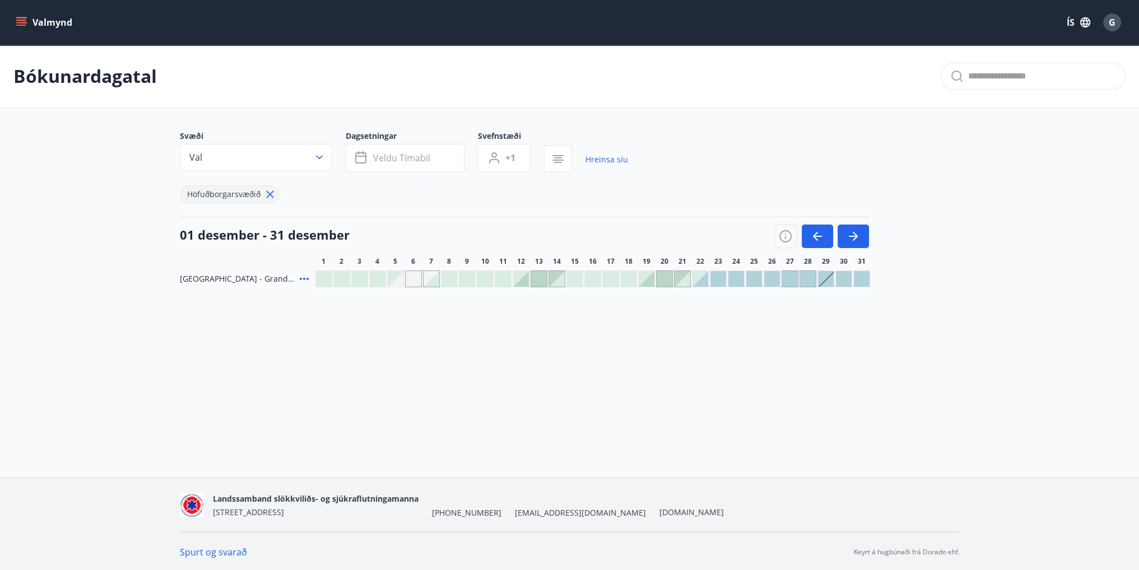
click at [522, 277] on div at bounding box center [521, 279] width 16 height 16
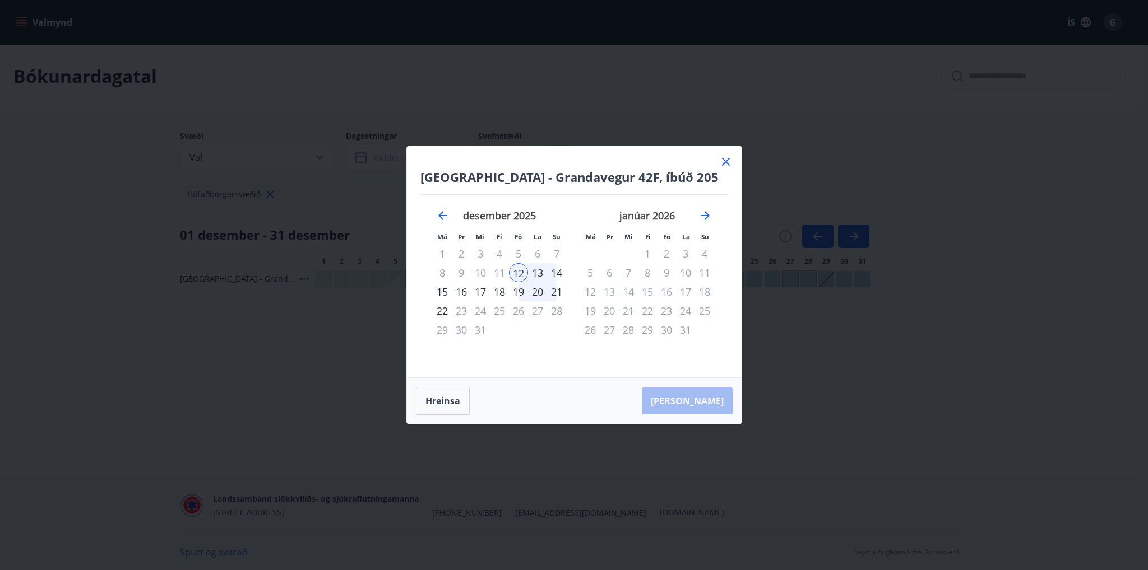
click at [442, 290] on div "15" at bounding box center [442, 291] width 19 height 19
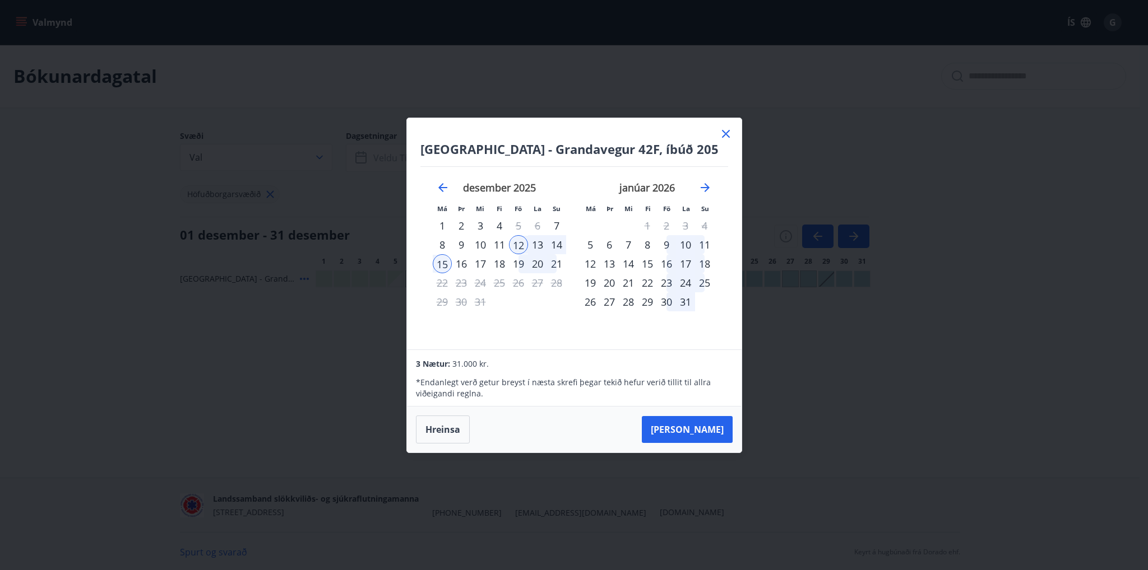
click at [690, 424] on button "Taka Frá" at bounding box center [687, 429] width 91 height 27
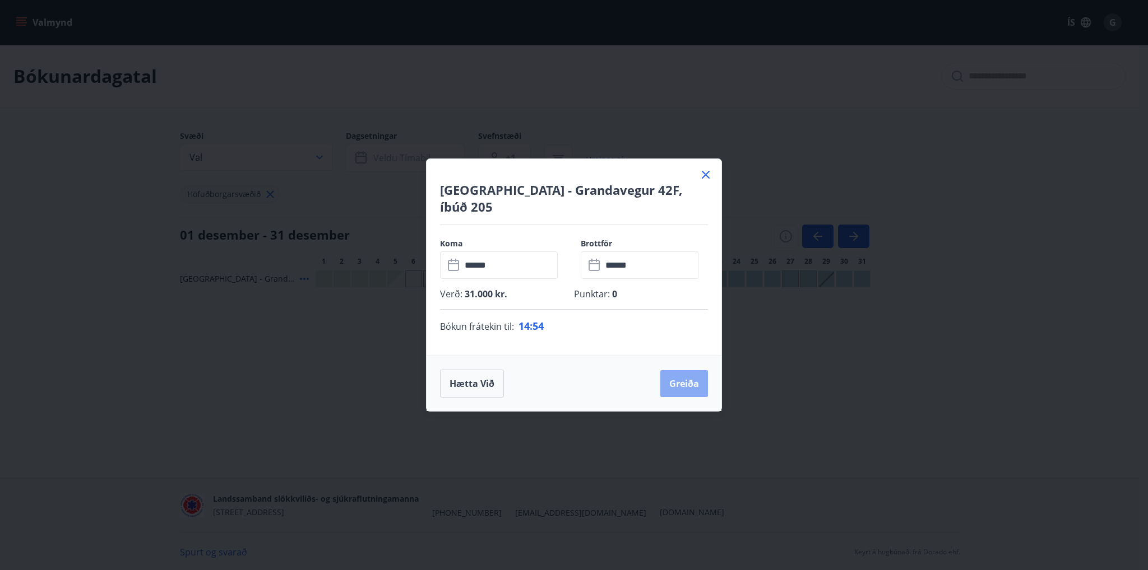
click at [672, 372] on button "Greiða" at bounding box center [684, 383] width 48 height 27
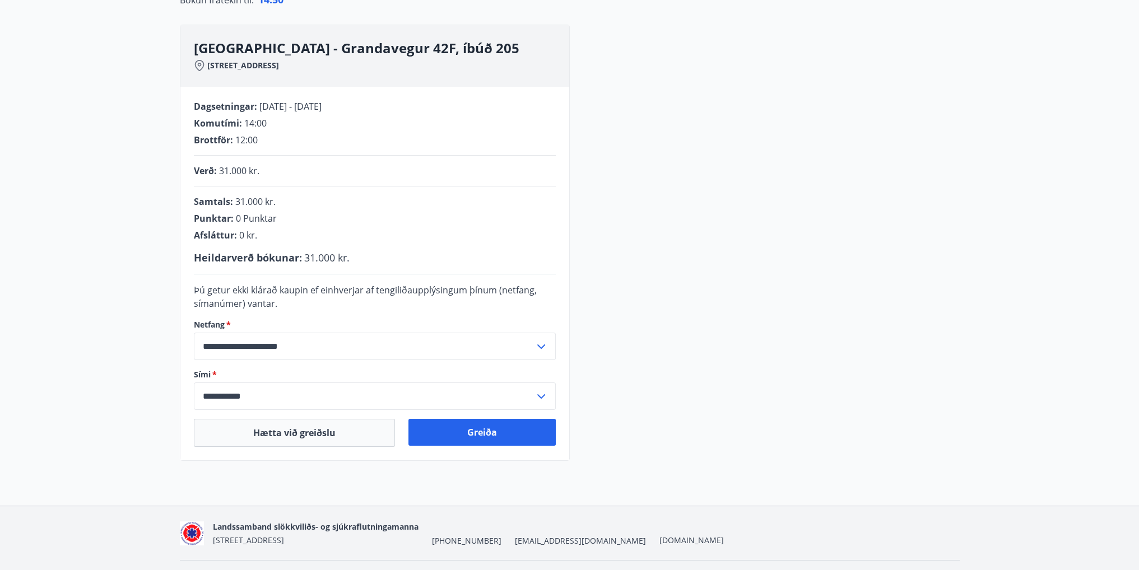
scroll to position [76, 0]
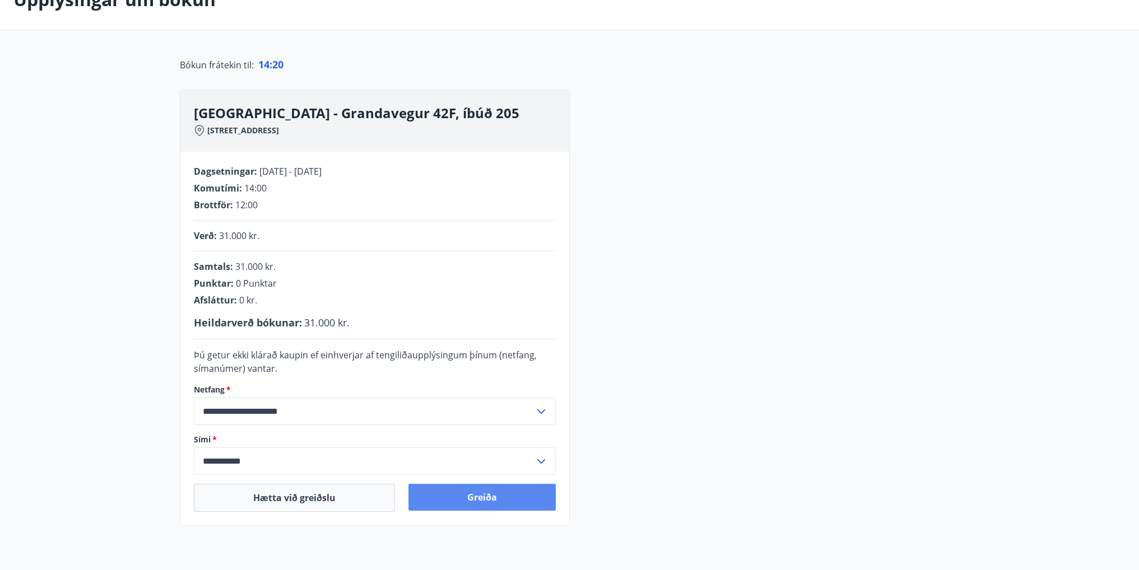
click at [475, 496] on button "Greiða" at bounding box center [481, 497] width 147 height 27
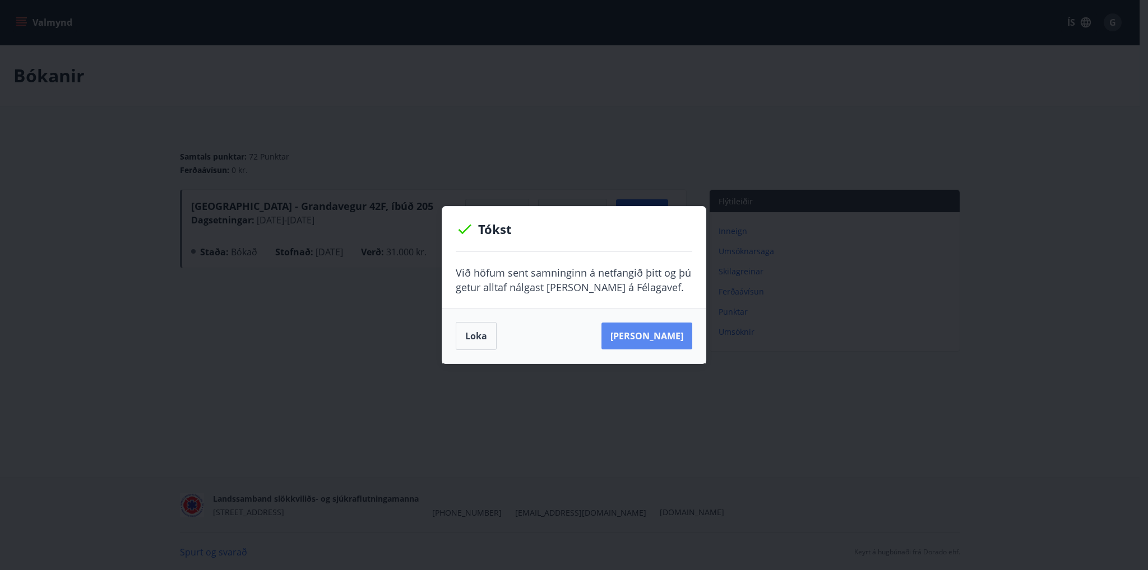
click at [670, 333] on button "Sjá samning" at bounding box center [646, 336] width 91 height 27
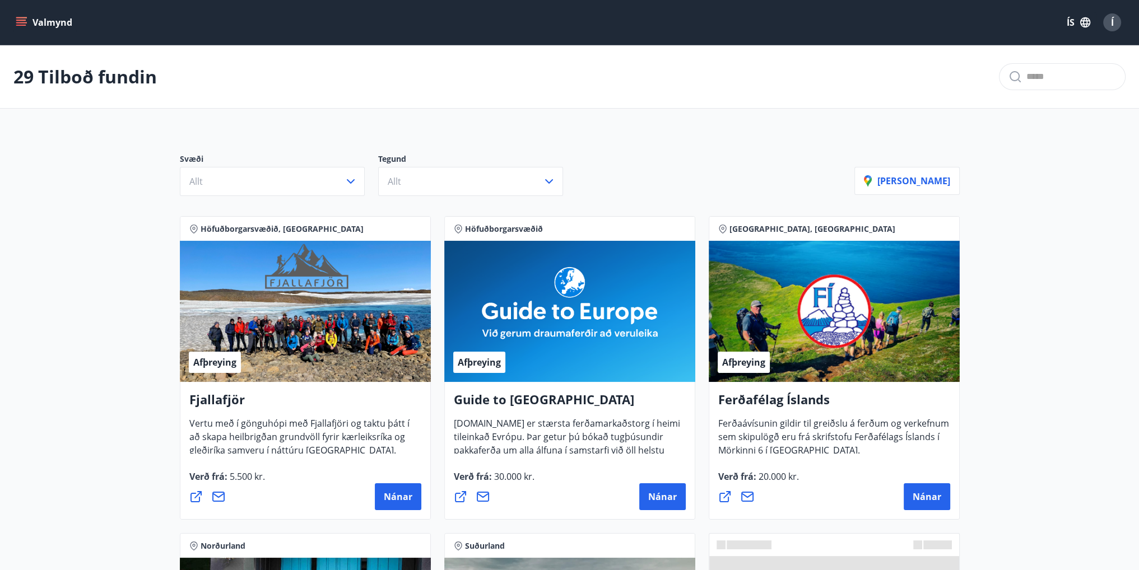
click at [30, 11] on div "Valmynd ÍS Í" at bounding box center [569, 22] width 1112 height 27
click at [20, 25] on icon "menu" at bounding box center [21, 25] width 10 height 1
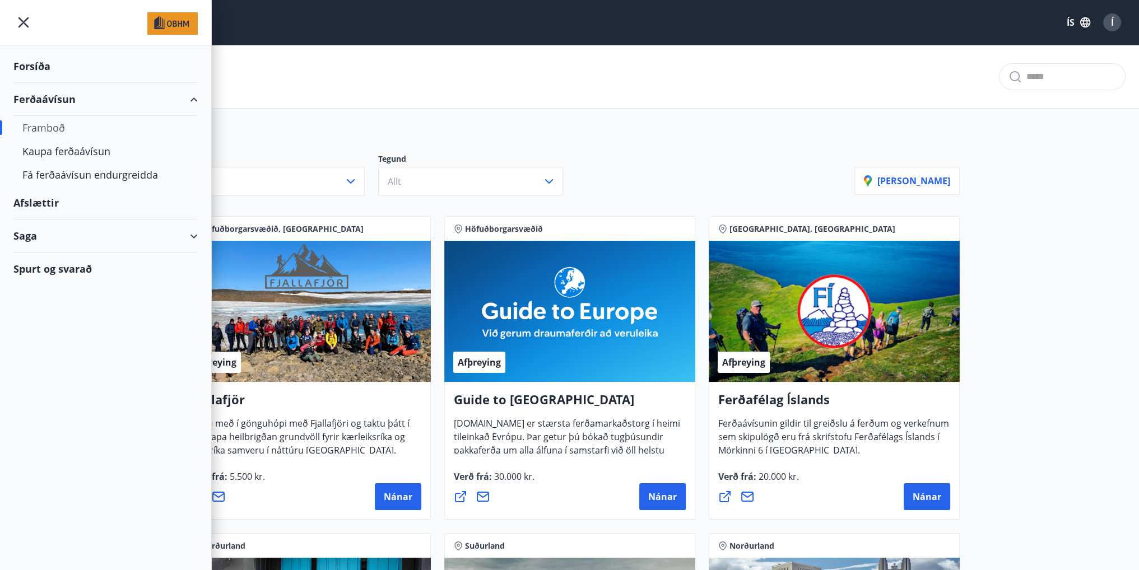
click at [49, 200] on div "Afslættir" at bounding box center [105, 203] width 184 height 33
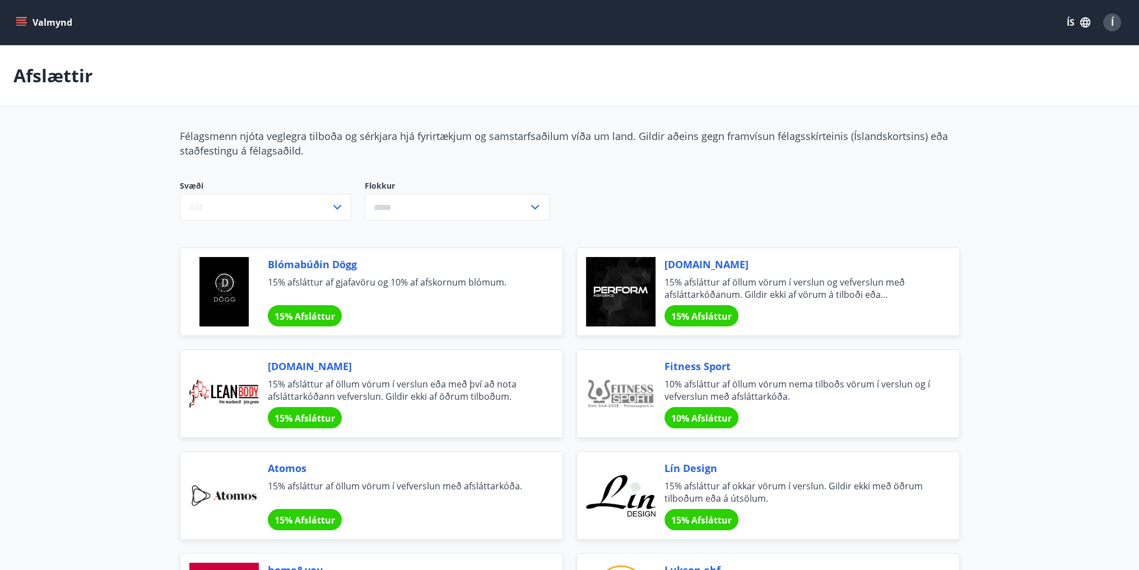
click at [45, 16] on button "Valmynd" at bounding box center [44, 22] width 63 height 20
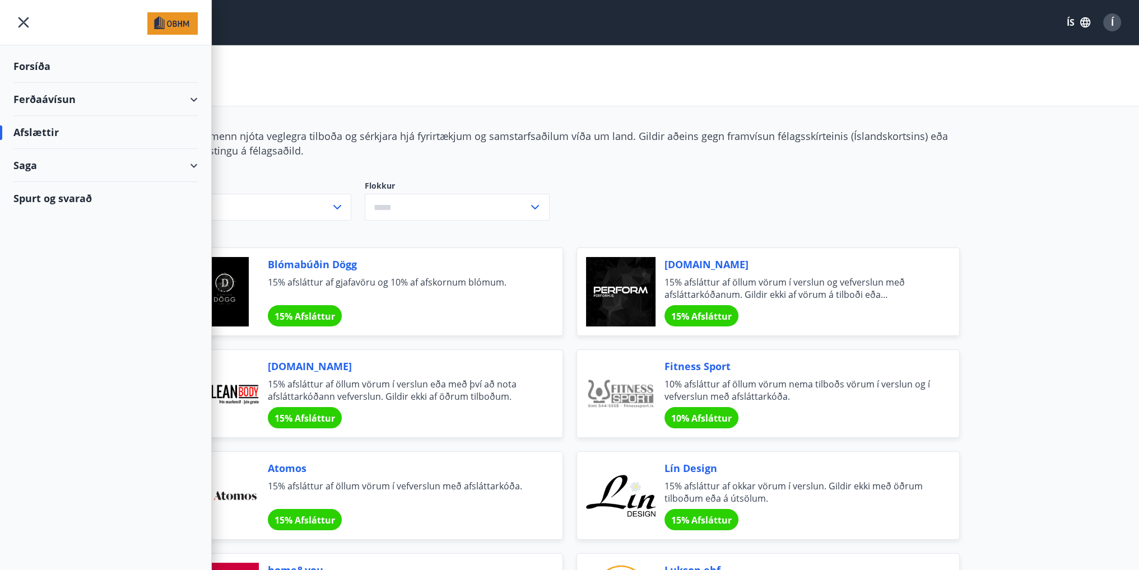
click at [48, 59] on div "Forsíða" at bounding box center [105, 66] width 184 height 33
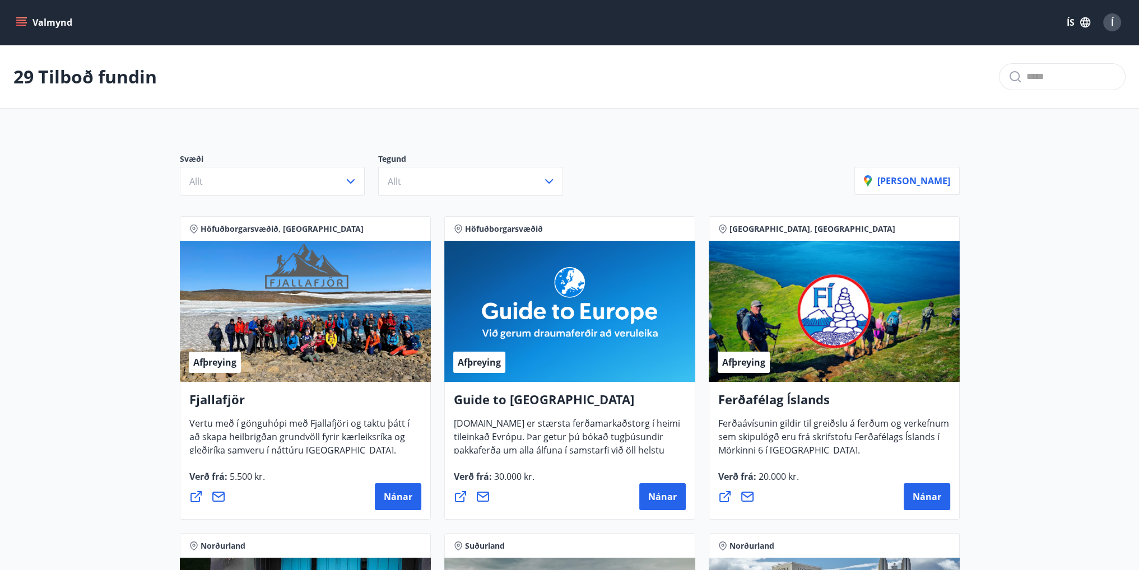
click at [51, 30] on button "Valmynd" at bounding box center [44, 22] width 63 height 20
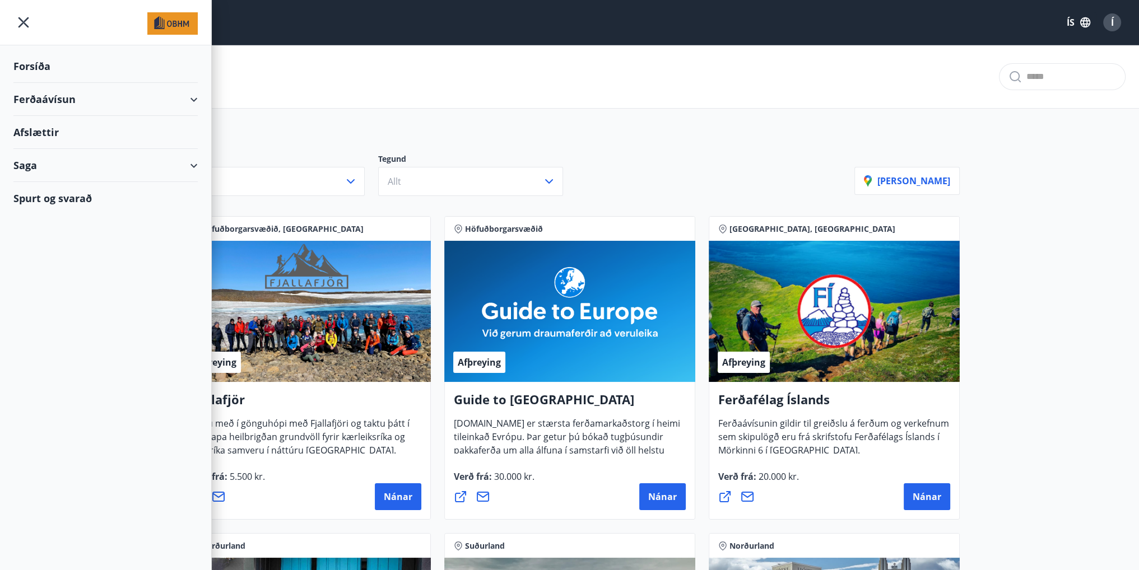
click at [17, 64] on div "Forsíða" at bounding box center [105, 66] width 184 height 33
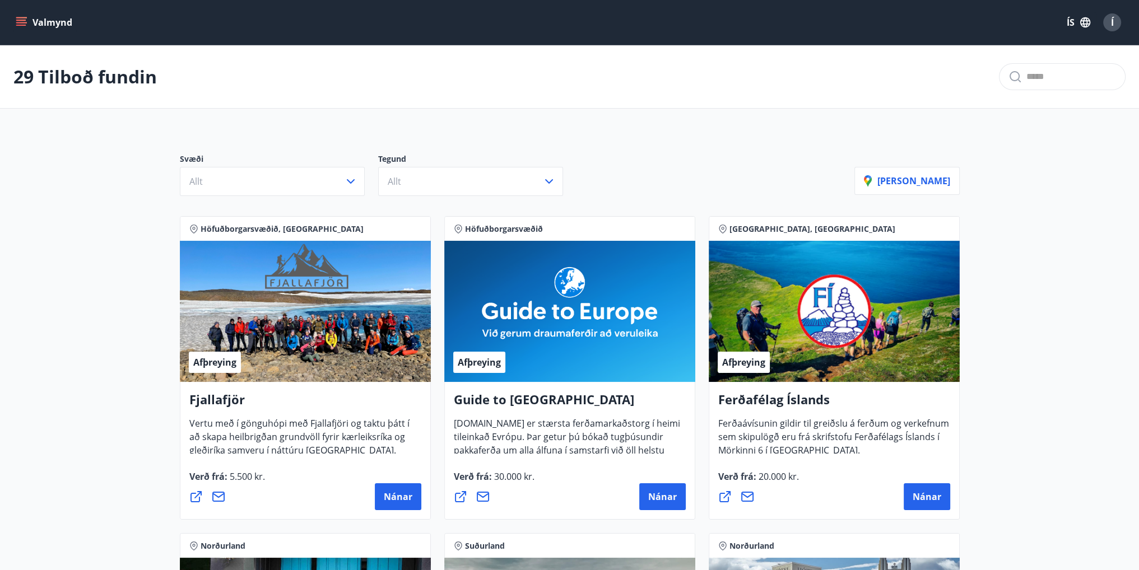
click at [47, 32] on button "Valmynd" at bounding box center [44, 22] width 63 height 20
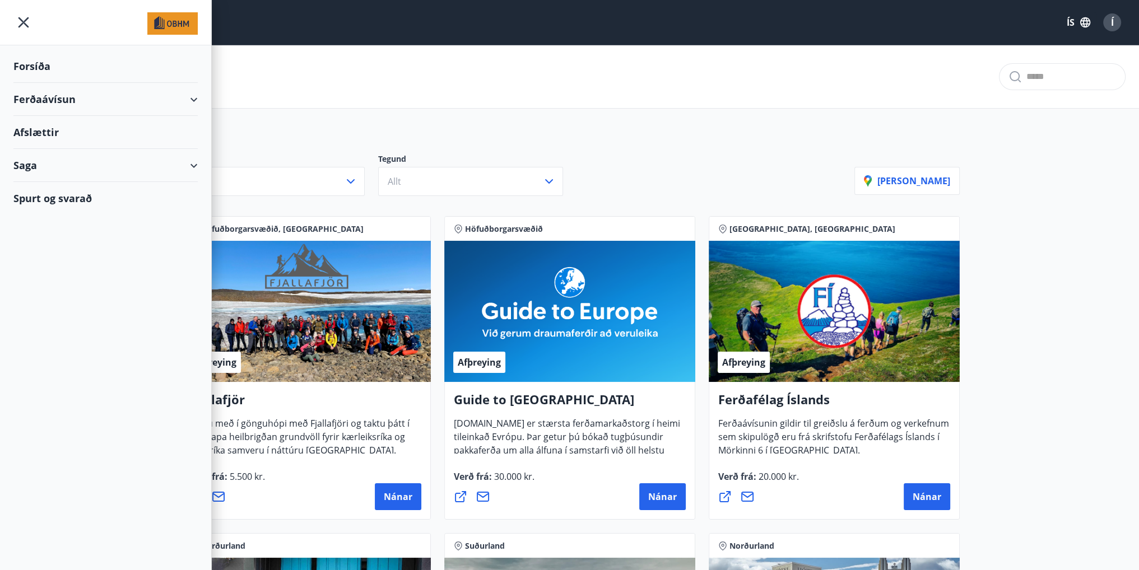
click at [22, 71] on div "Forsíða" at bounding box center [105, 66] width 184 height 33
